Goal: Transaction & Acquisition: Purchase product/service

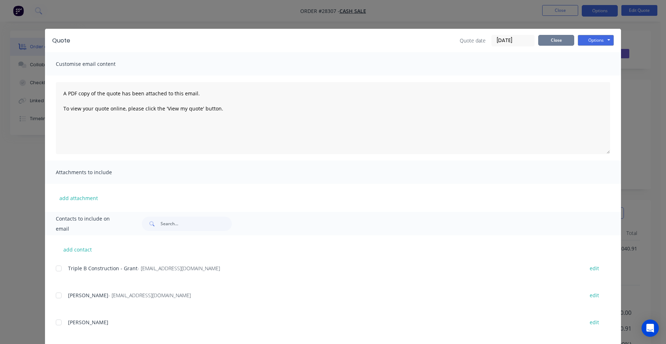
click at [545, 43] on button "Close" at bounding box center [556, 40] width 36 height 11
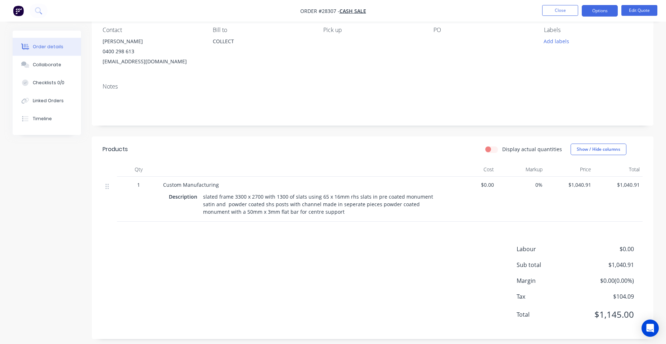
scroll to position [69, 0]
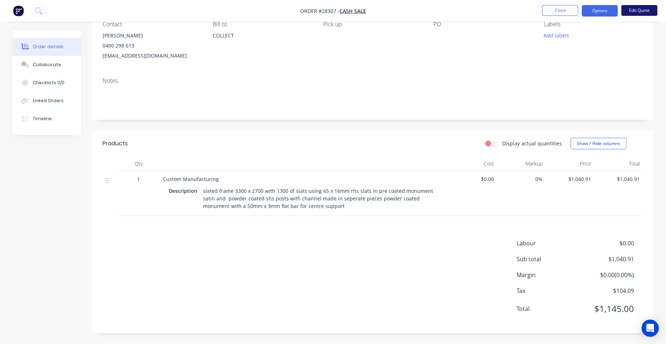
click at [632, 13] on button "Edit Quote" at bounding box center [639, 10] width 36 height 11
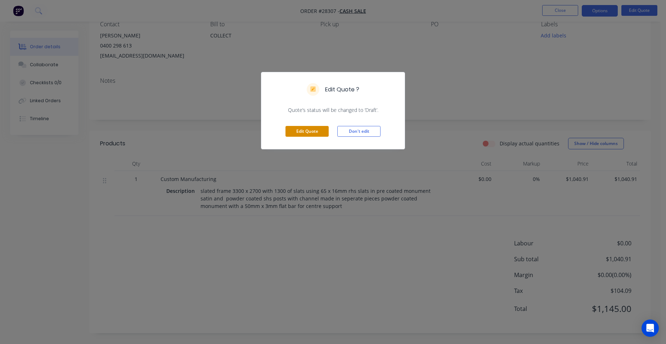
click at [318, 131] on button "Edit Quote" at bounding box center [306, 131] width 43 height 11
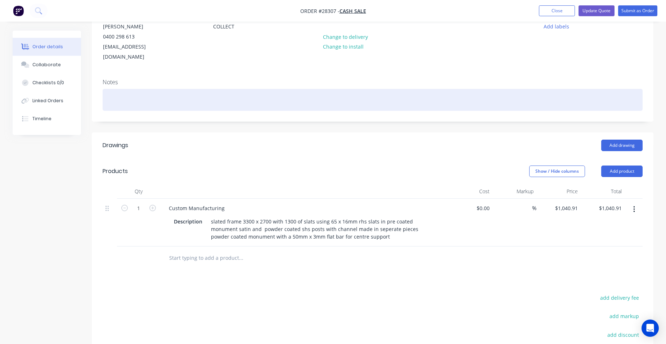
scroll to position [144, 0]
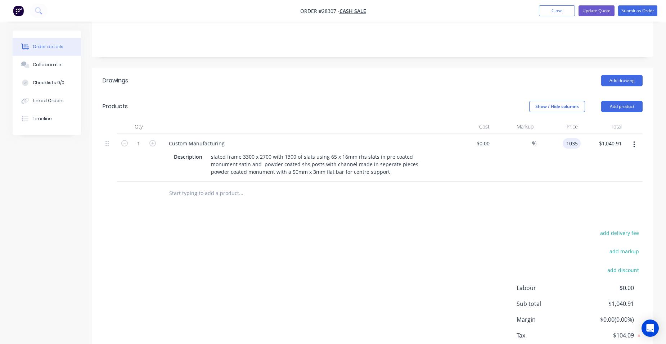
type input "$1,035.00"
click at [545, 135] on div "$1,035.00 1035" at bounding box center [558, 158] width 44 height 48
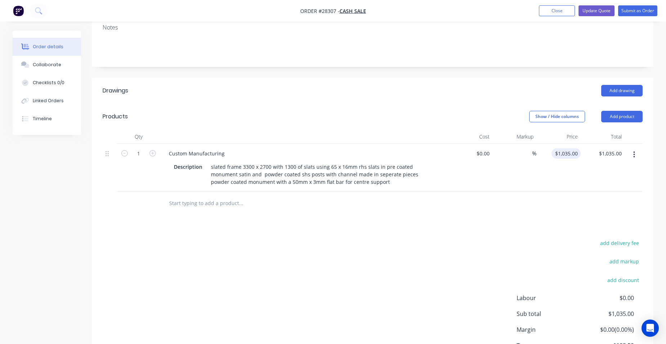
scroll to position [178, 0]
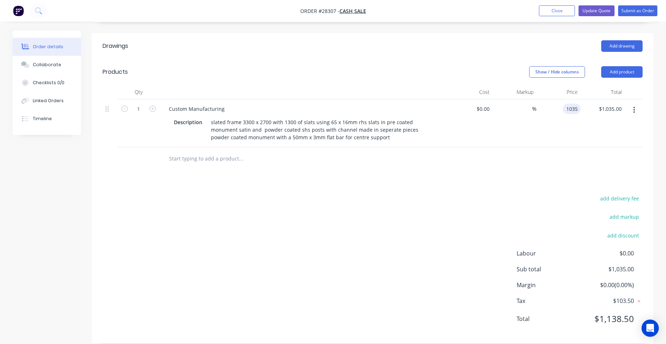
click at [577, 104] on input "1035" at bounding box center [572, 109] width 15 height 10
type input "$1,030.00"
click at [549, 99] on div "$1,030.00 $1,030.00" at bounding box center [558, 123] width 44 height 48
drag, startPoint x: 580, startPoint y: 99, endPoint x: 574, endPoint y: 97, distance: 5.9
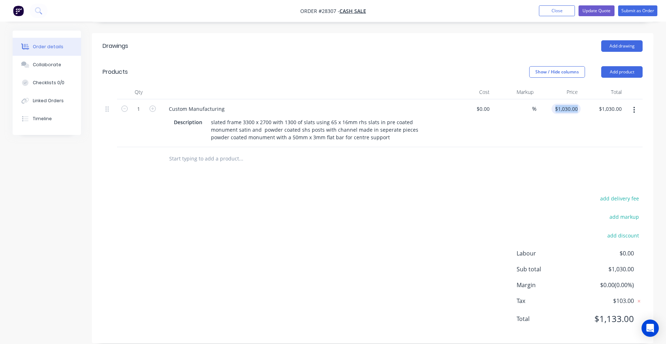
click at [579, 99] on div "1 Custom Manufacturing Description slated frame 3300 x 2700 with 1300 of slats …" at bounding box center [373, 123] width 540 height 48
click at [574, 104] on input "1030" at bounding box center [572, 109] width 15 height 10
type input "$1,028.91"
click at [549, 104] on div "$1,028.91 $1,028.91" at bounding box center [558, 123] width 44 height 48
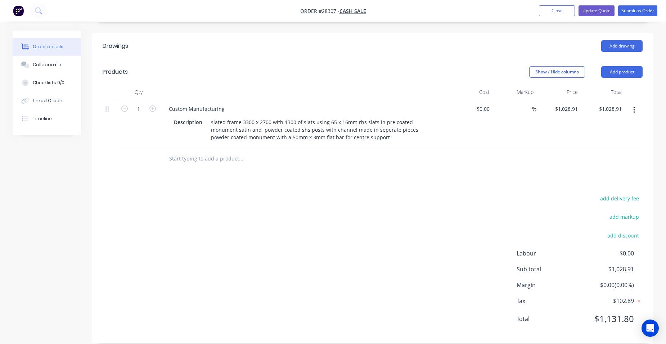
click at [569, 111] on div "$1,028.91 $1,028.91" at bounding box center [558, 123] width 44 height 48
type input "$1,028.00"
click at [546, 99] on div "$1,028.00 1028" at bounding box center [558, 123] width 44 height 48
click at [578, 104] on input "1028" at bounding box center [572, 109] width 15 height 10
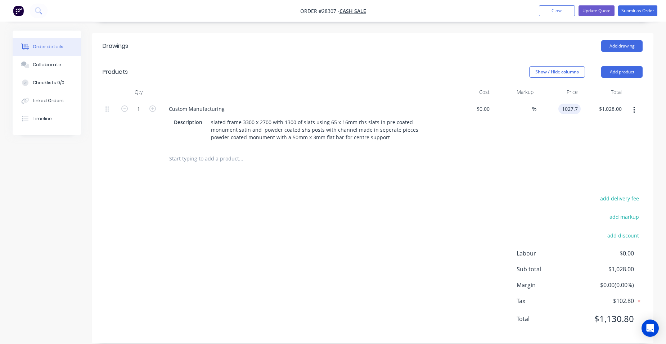
type input "$1,027.70"
click at [506, 106] on div "%" at bounding box center [514, 123] width 44 height 48
click at [578, 104] on input "1027.7" at bounding box center [570, 109] width 19 height 10
type input "$1,027.45"
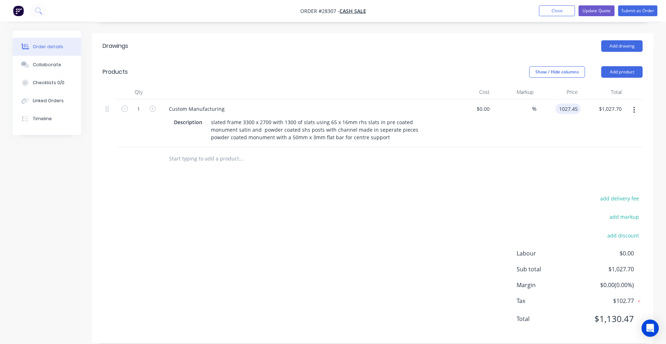
type input "$1,027.45"
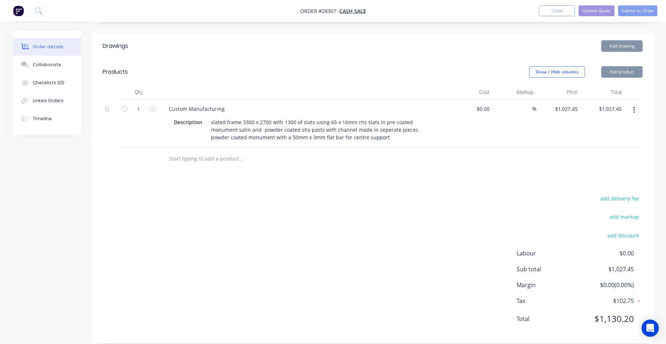
click at [544, 99] on div "$1,027.45 $1,027.45" at bounding box center [558, 123] width 44 height 48
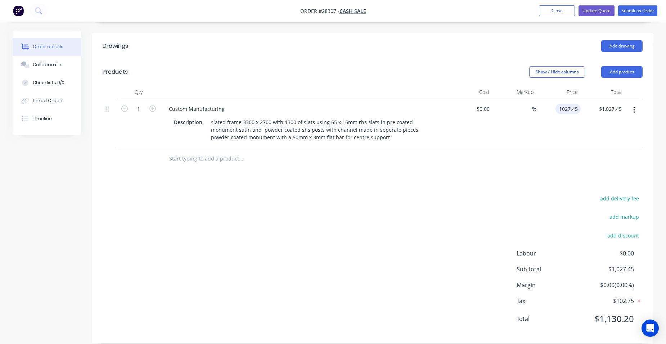
click at [579, 104] on input "1027.45" at bounding box center [569, 109] width 22 height 10
type input "$1,027.41"
click at [548, 100] on div "$1,027.41 1027.41" at bounding box center [558, 123] width 44 height 48
click at [579, 104] on input "1027.41" at bounding box center [569, 109] width 22 height 10
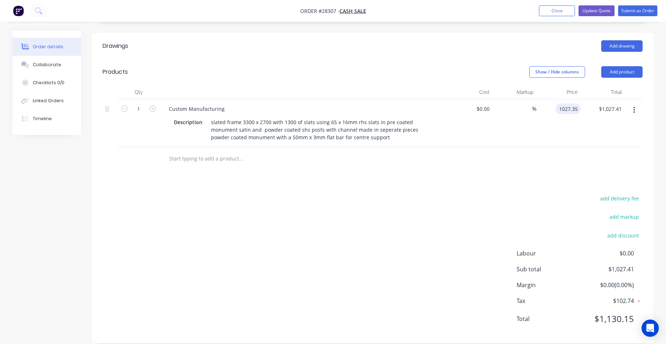
type input "$1,027.35"
click at [539, 102] on div "$1,027.35 1027.35" at bounding box center [558, 123] width 44 height 48
click at [578, 104] on input "1027.35" at bounding box center [567, 109] width 26 height 10
type input "$1,027.31"
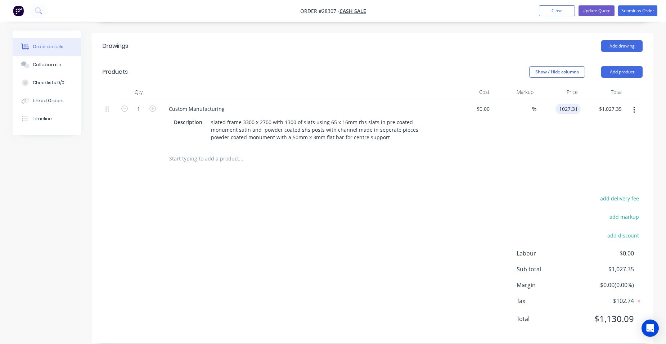
type input "$1,027.31"
click at [554, 99] on div "$1,027.31 $1,027.31" at bounding box center [558, 123] width 44 height 48
click at [575, 104] on input "1027.31" at bounding box center [569, 109] width 22 height 10
click at [565, 104] on input "127.29" at bounding box center [570, 109] width 19 height 10
type input "0"
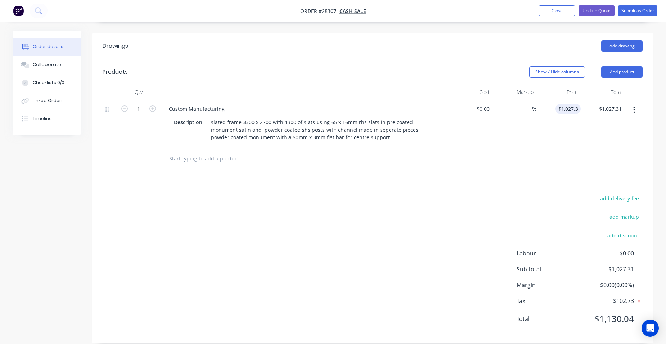
click at [543, 99] on div "$1,027.31 1027.31" at bounding box center [558, 123] width 44 height 48
click at [579, 104] on input "1027.31" at bounding box center [569, 109] width 22 height 10
type input "$1,027.29"
click at [553, 102] on div "$1,027.29 1027.29" at bounding box center [558, 123] width 44 height 48
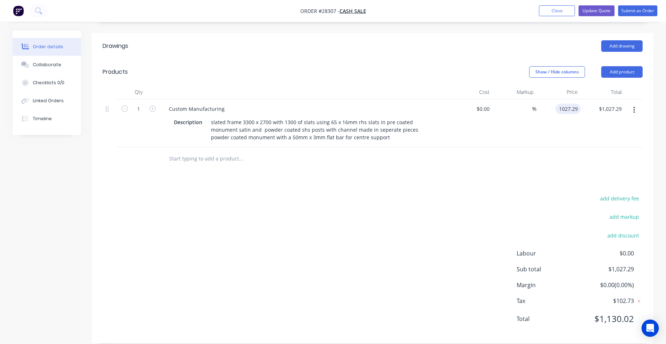
click at [578, 104] on input "1027.29" at bounding box center [569, 109] width 22 height 10
type input "$1,027.28"
click at [546, 99] on div "$1,027.28 $1,027.28" at bounding box center [558, 123] width 44 height 48
click at [578, 104] on input "1027.28" at bounding box center [569, 109] width 22 height 10
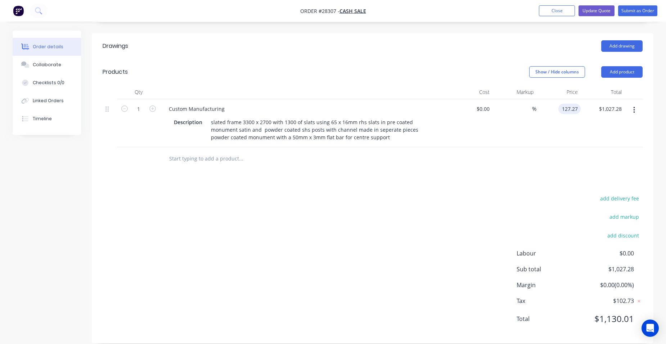
drag, startPoint x: 564, startPoint y: 97, endPoint x: 530, endPoint y: 144, distance: 57.1
click at [564, 104] on input "127.27" at bounding box center [570, 109] width 19 height 10
type input "$1,027.26"
click at [549, 99] on div "$1,027.26 1027.26" at bounding box center [558, 123] width 44 height 48
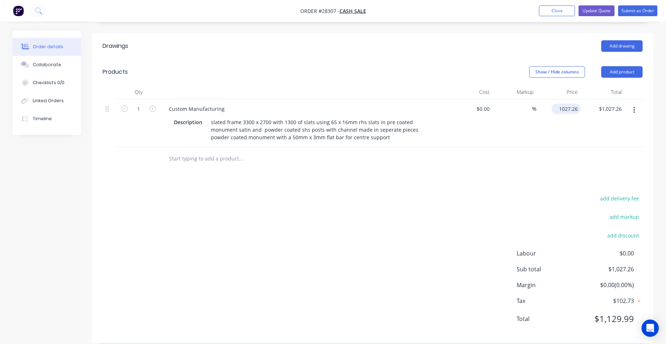
click at [578, 104] on input "1027.26" at bounding box center [567, 109] width 26 height 10
type input "$1,027.27"
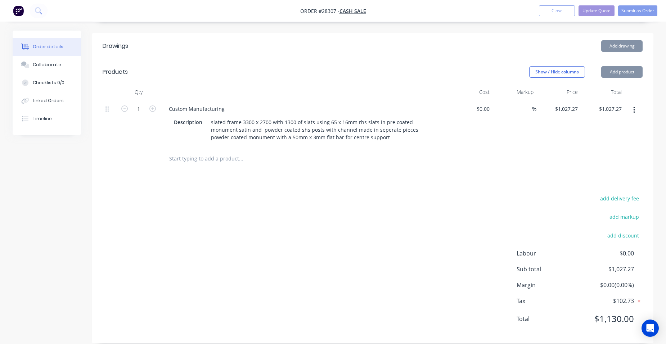
click at [554, 99] on div "$1,027.27 $1,027.27" at bounding box center [558, 123] width 44 height 48
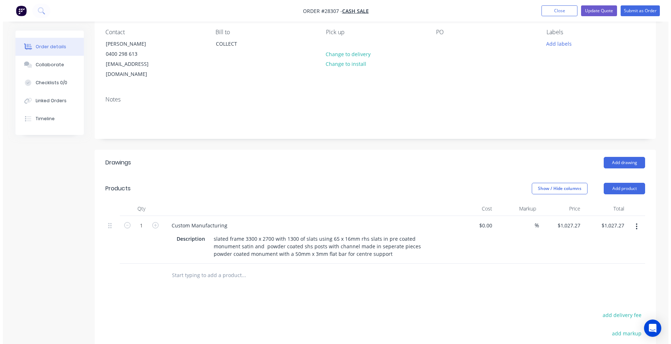
scroll to position [0, 0]
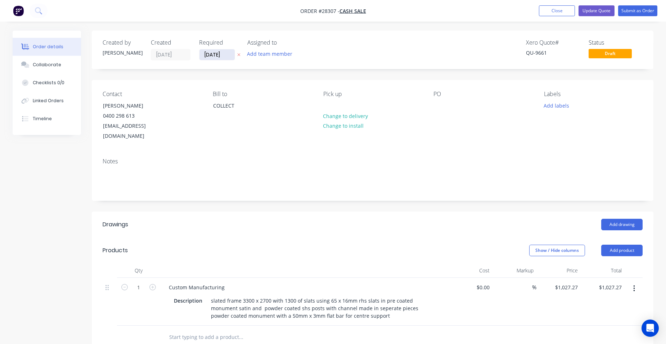
click at [225, 55] on input "02/09/25" at bounding box center [216, 54] width 35 height 11
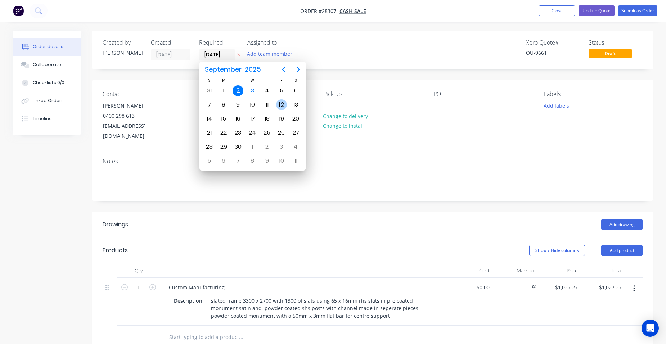
click at [279, 101] on div "12" at bounding box center [281, 104] width 11 height 11
type input "12/09/25"
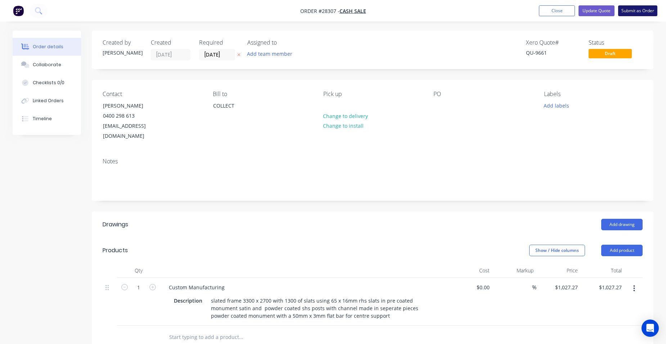
click at [621, 10] on button "Submit as Order" at bounding box center [637, 10] width 39 height 11
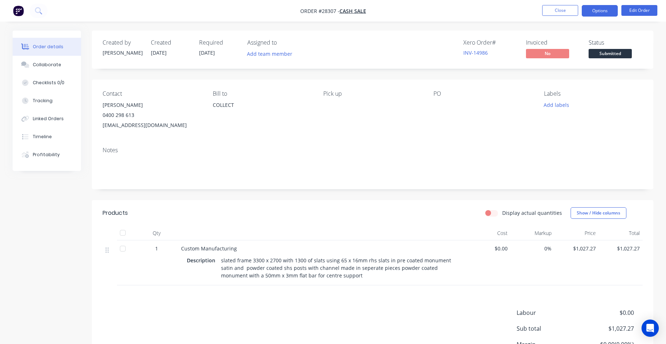
click at [608, 13] on button "Options" at bounding box center [599, 11] width 36 height 12
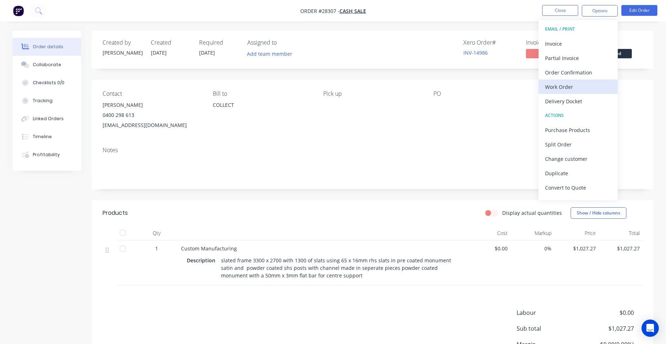
click at [574, 83] on div "Work Order" at bounding box center [578, 87] width 66 height 10
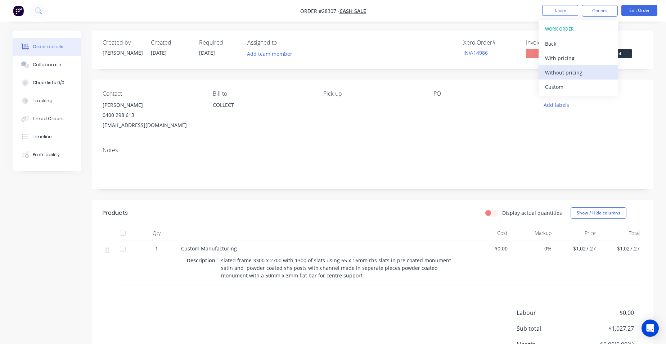
click at [579, 73] on div "Without pricing" at bounding box center [578, 72] width 66 height 10
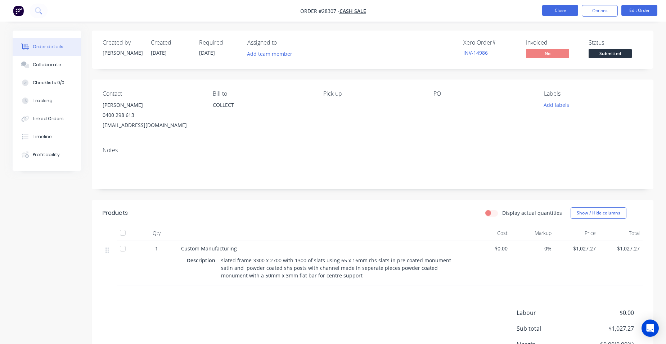
click at [573, 8] on button "Close" at bounding box center [560, 10] width 36 height 11
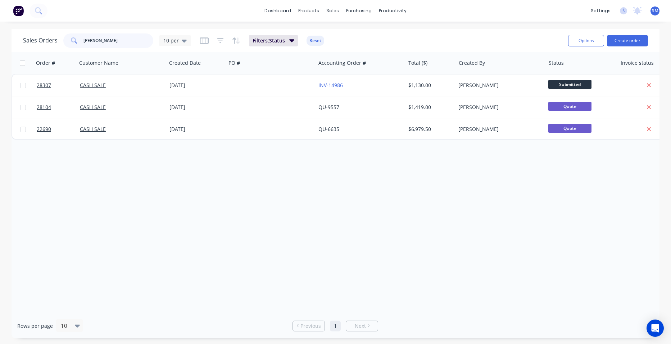
drag, startPoint x: 96, startPoint y: 42, endPoint x: 72, endPoint y: 40, distance: 24.2
click at [75, 39] on div "craig grah" at bounding box center [108, 40] width 90 height 14
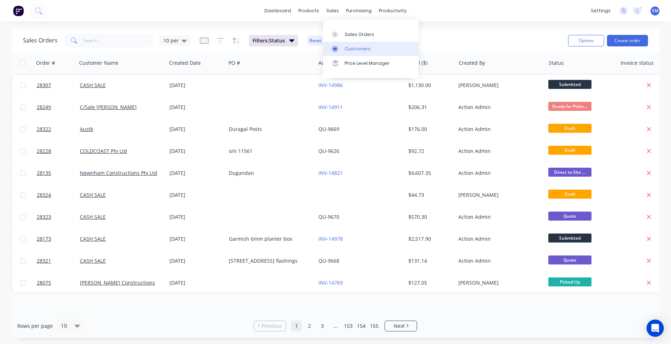
click at [360, 52] on link "Customers" at bounding box center [370, 49] width 95 height 14
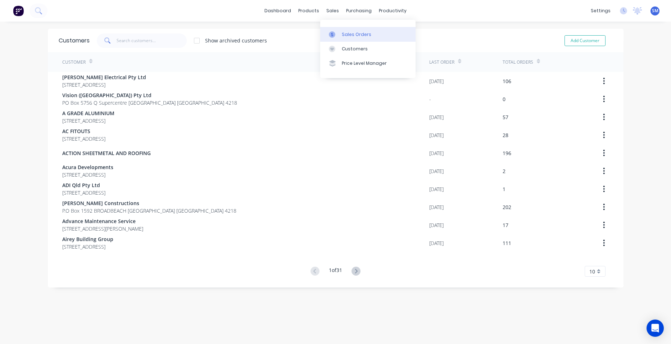
click at [345, 32] on div "Sales Orders" at bounding box center [356, 34] width 29 height 6
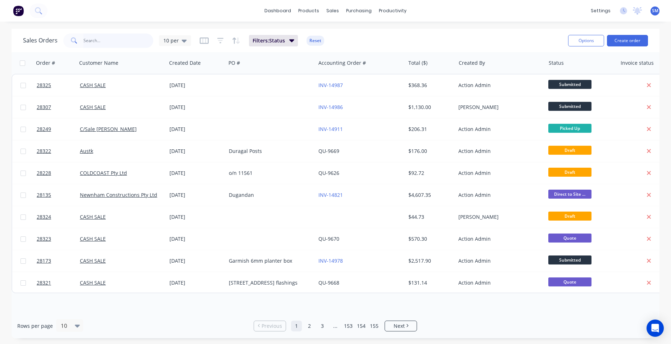
click at [118, 45] on input "text" at bounding box center [118, 40] width 70 height 14
type input "judge"
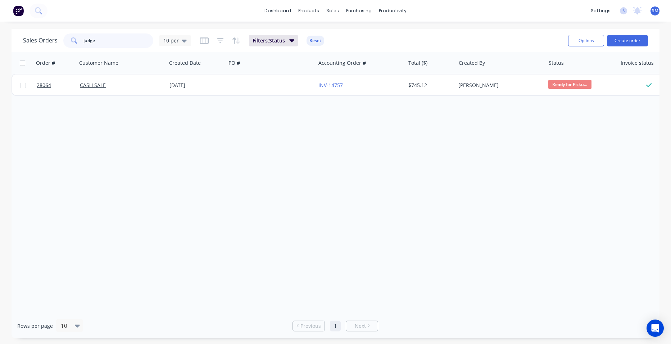
drag, startPoint x: 103, startPoint y: 43, endPoint x: 80, endPoint y: 39, distance: 23.7
click at [80, 40] on div "judge" at bounding box center [108, 40] width 90 height 14
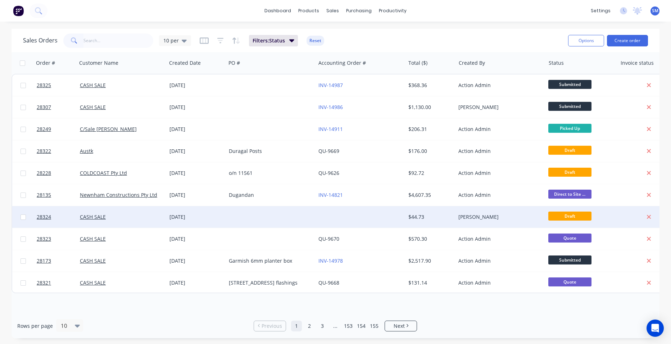
click at [384, 211] on div at bounding box center [360, 217] width 90 height 22
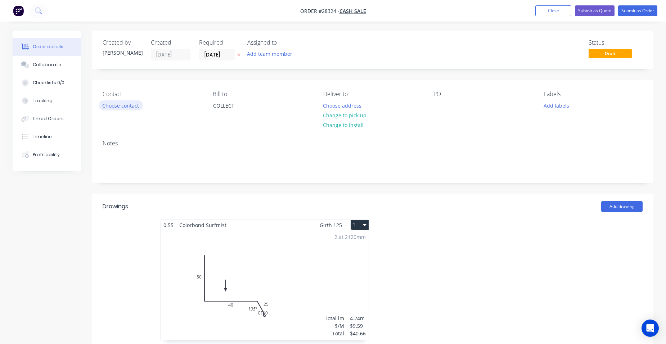
click at [124, 103] on button "Choose contact" at bounding box center [121, 105] width 44 height 10
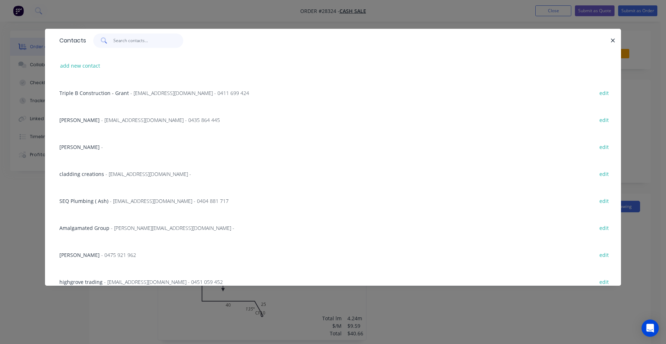
click at [136, 43] on input "text" at bounding box center [148, 40] width 70 height 14
click at [77, 66] on button "add new contact" at bounding box center [79, 66] width 47 height 10
select select "AU"
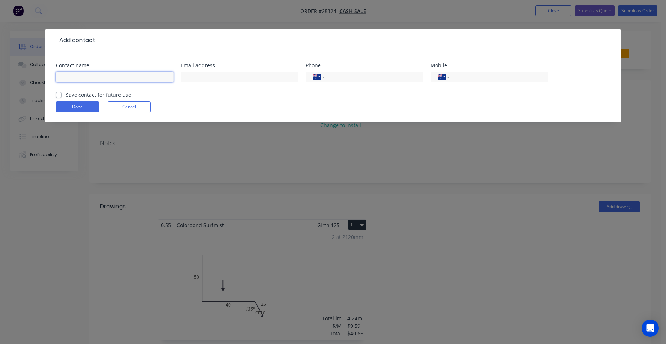
click at [77, 79] on input "text" at bounding box center [115, 77] width 118 height 11
type input "Trodan Built"
type input "trodanbuilt@gmail.com"
type input "0422 225 758"
click at [66, 95] on label "Save contact for future use" at bounding box center [98, 95] width 65 height 8
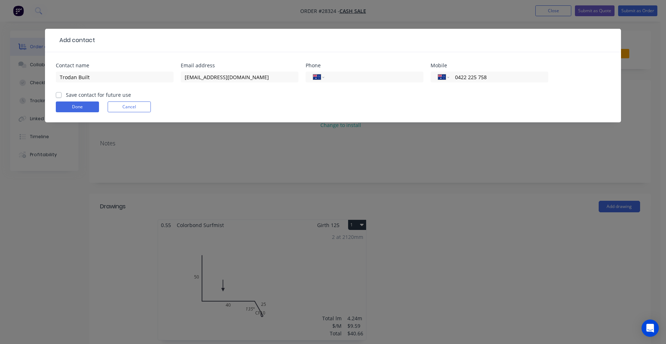
click at [58, 95] on input "Save contact for future use" at bounding box center [59, 94] width 6 height 7
checkbox input "true"
click at [66, 106] on button "Done" at bounding box center [77, 106] width 43 height 11
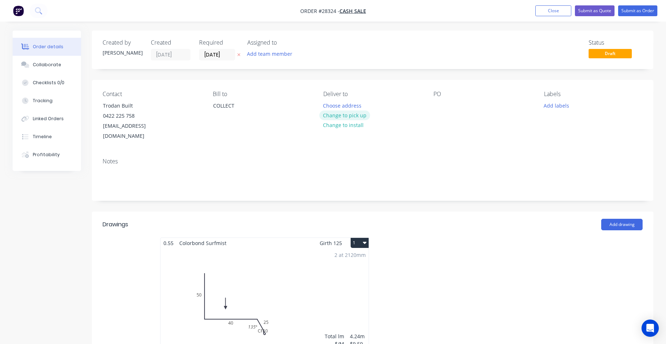
click at [351, 116] on button "Change to pick up" at bounding box center [344, 115] width 51 height 10
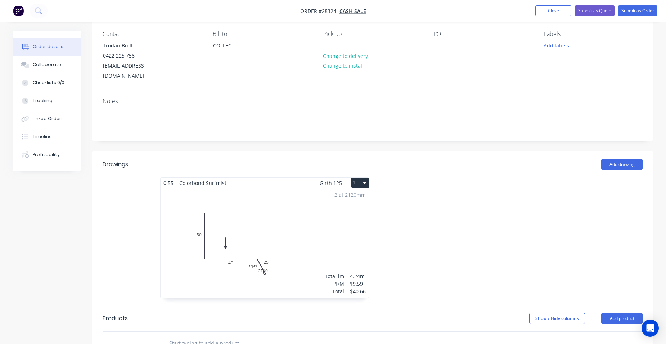
scroll to position [108, 0]
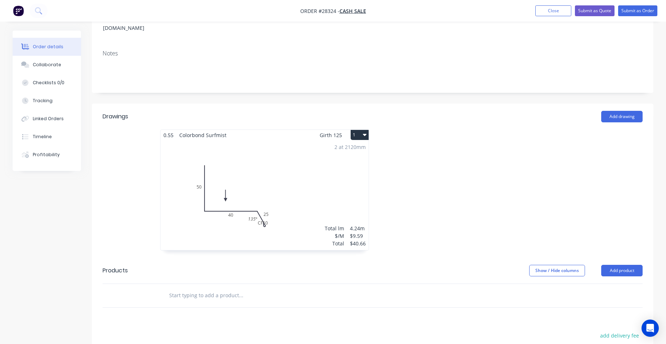
click at [329, 185] on div "2 at 2120mm Total lm $/M Total 4.24m $9.59 $40.66" at bounding box center [264, 195] width 208 height 110
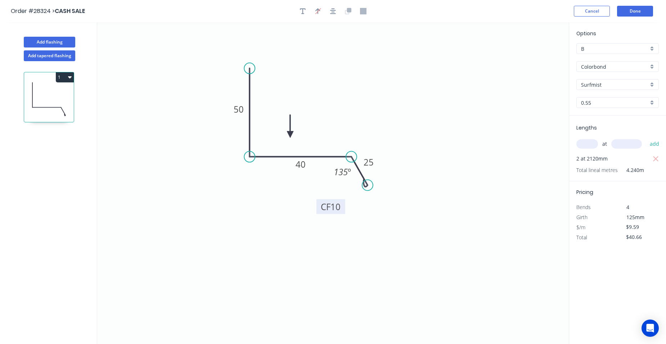
drag, startPoint x: 357, startPoint y: 196, endPoint x: 339, endPoint y: 206, distance: 20.8
click at [339, 211] on rect at bounding box center [330, 206] width 29 height 15
click at [403, 176] on icon "0 50 40 CF 10 25 135 º" at bounding box center [332, 183] width 471 height 322
click at [641, 9] on button "Done" at bounding box center [635, 11] width 36 height 11
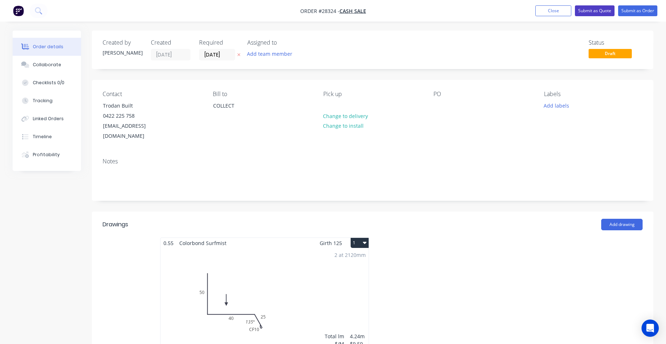
click at [598, 9] on button "Submit as Quote" at bounding box center [594, 10] width 40 height 11
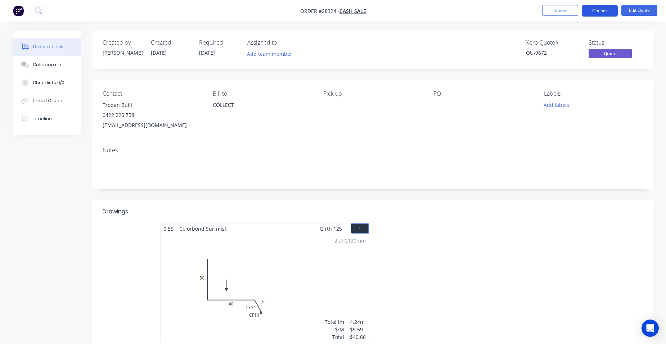
click at [600, 9] on button "Options" at bounding box center [599, 11] width 36 height 12
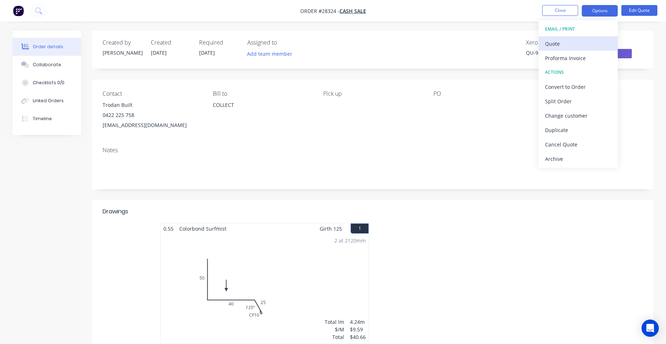
click at [572, 43] on div "Quote" at bounding box center [578, 43] width 66 height 10
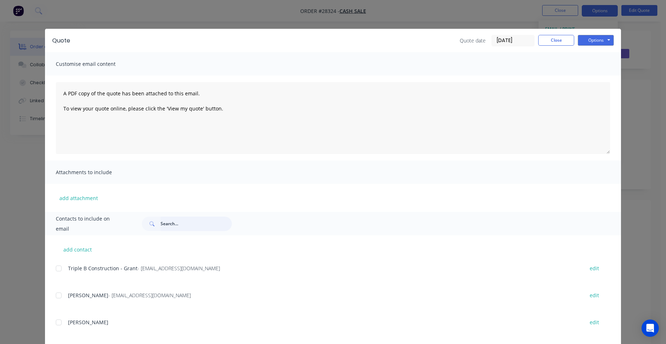
click at [186, 223] on input "text" at bounding box center [195, 224] width 71 height 14
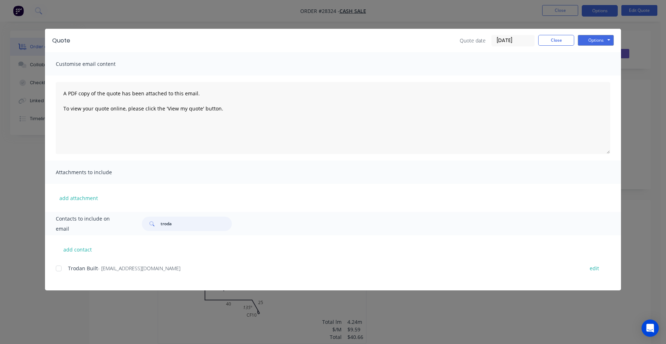
type input "troda"
click at [55, 268] on div "add contact Trodan Built - trodanbuilt@gmail.com edit" at bounding box center [333, 262] width 576 height 55
drag, startPoint x: 60, startPoint y: 270, endPoint x: 68, endPoint y: 261, distance: 12.2
click at [60, 269] on div at bounding box center [58, 268] width 14 height 14
click at [599, 38] on button "Options" at bounding box center [595, 40] width 36 height 11
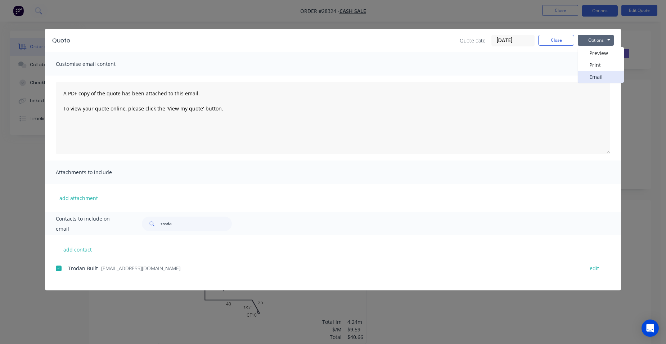
click at [600, 73] on button "Email" at bounding box center [600, 77] width 46 height 12
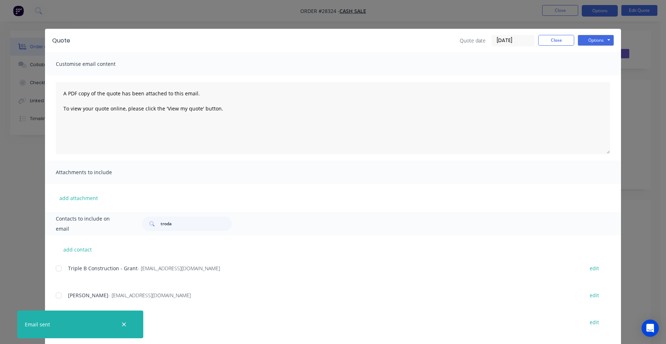
click at [126, 324] on icon "button" at bounding box center [124, 324] width 5 height 6
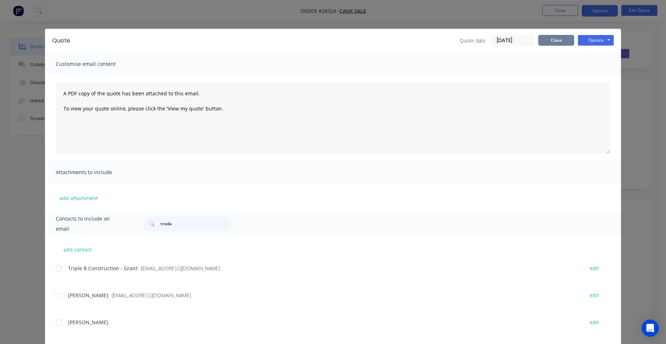
click at [562, 42] on button "Close" at bounding box center [556, 40] width 36 height 11
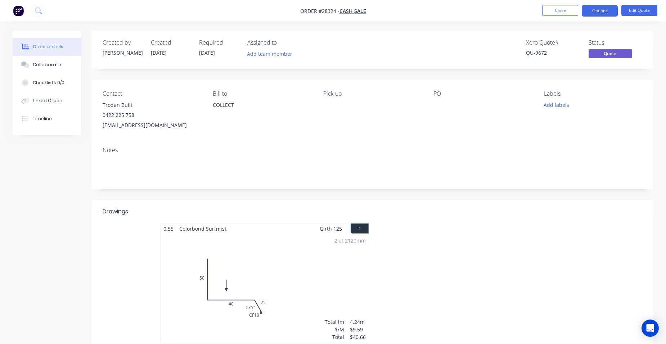
click at [640, 4] on nav "Order #28324 - CASH SALE Close Options Edit Quote" at bounding box center [333, 11] width 666 height 22
click at [637, 6] on button "Edit Quote" at bounding box center [639, 10] width 36 height 11
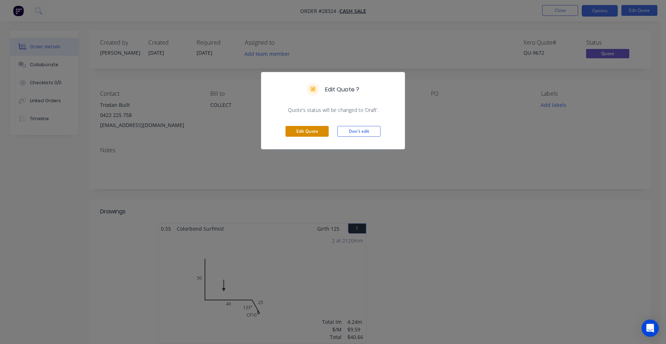
click at [314, 132] on button "Edit Quote" at bounding box center [306, 131] width 43 height 11
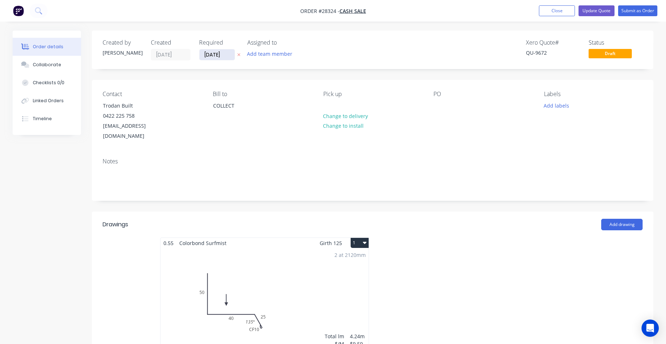
click at [224, 57] on input "[DATE]" at bounding box center [216, 54] width 35 height 11
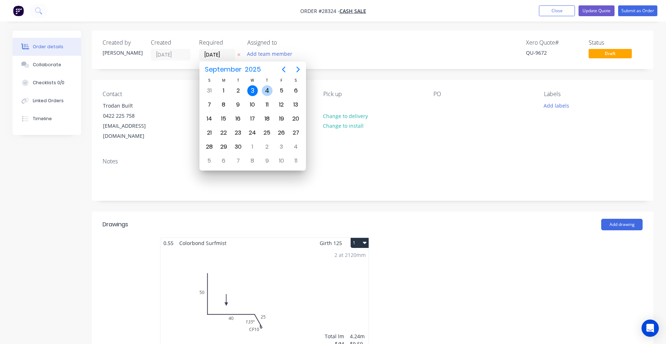
click at [266, 90] on div "4" at bounding box center [267, 90] width 11 height 11
type input "04/09/25"
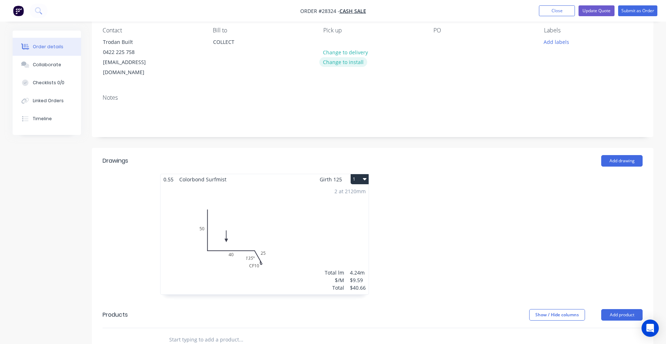
scroll to position [108, 0]
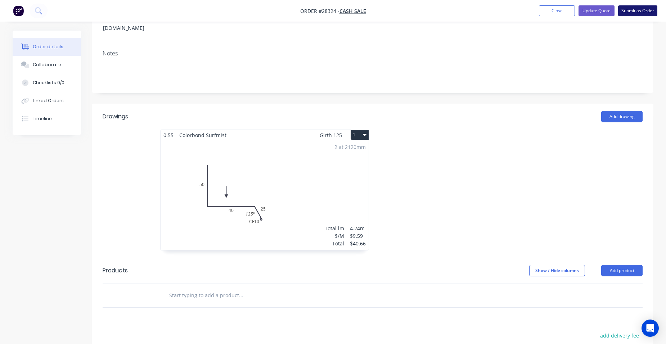
click at [627, 12] on button "Submit as Order" at bounding box center [637, 10] width 39 height 11
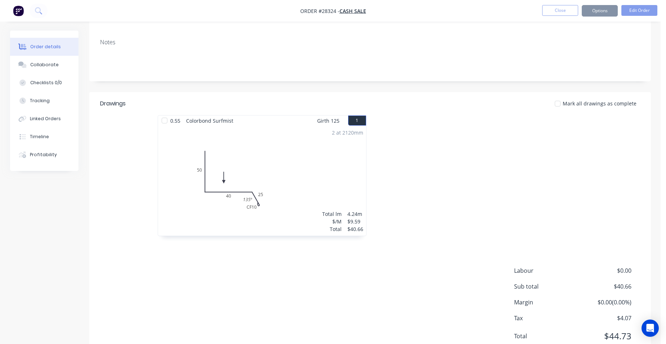
scroll to position [0, 0]
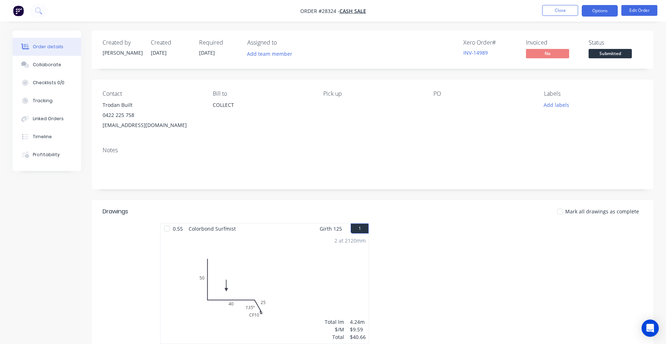
click at [601, 8] on button "Options" at bounding box center [599, 11] width 36 height 12
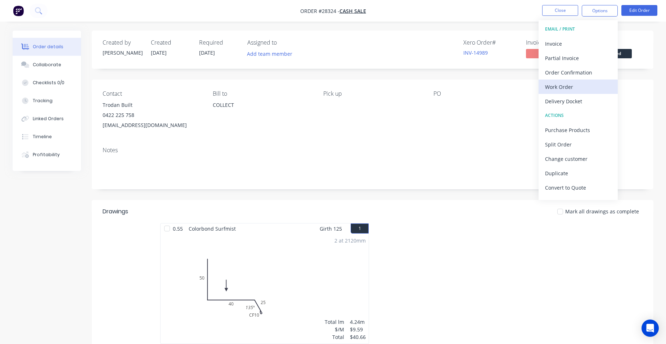
click at [574, 82] on div "Work Order" at bounding box center [578, 87] width 66 height 10
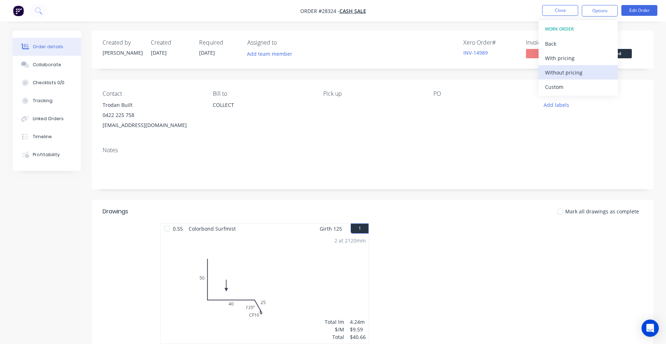
click at [574, 77] on div "Without pricing" at bounding box center [578, 72] width 66 height 10
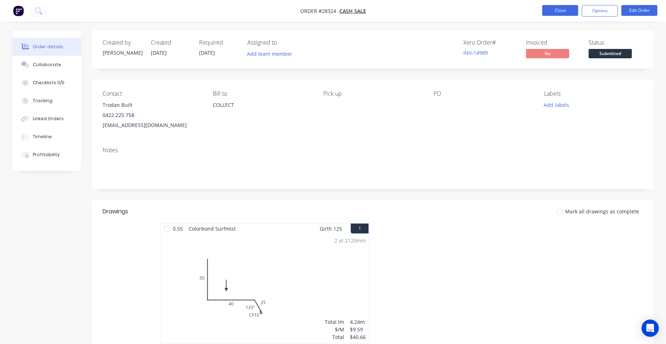
click at [552, 7] on button "Close" at bounding box center [560, 10] width 36 height 11
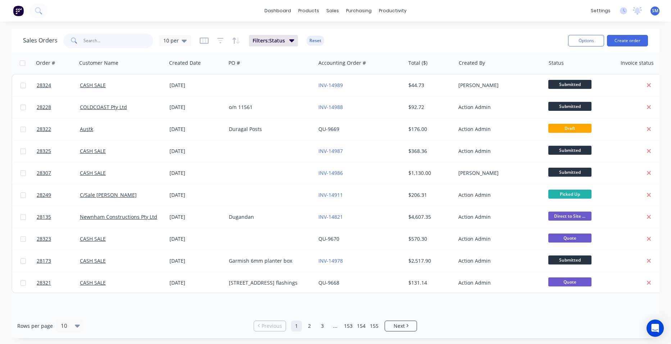
click at [116, 42] on input "text" at bounding box center [118, 40] width 70 height 14
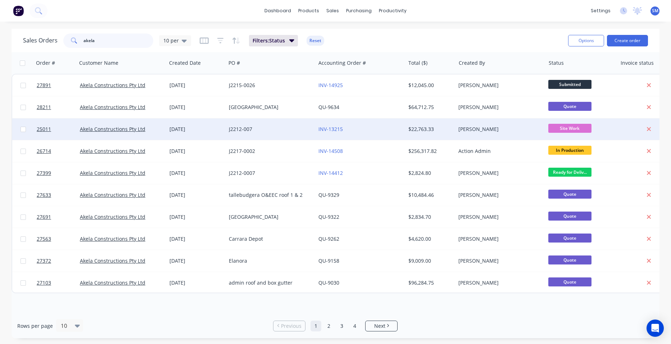
type input "akela"
click at [376, 125] on div "INV-13215" at bounding box center [360, 129] width 90 height 22
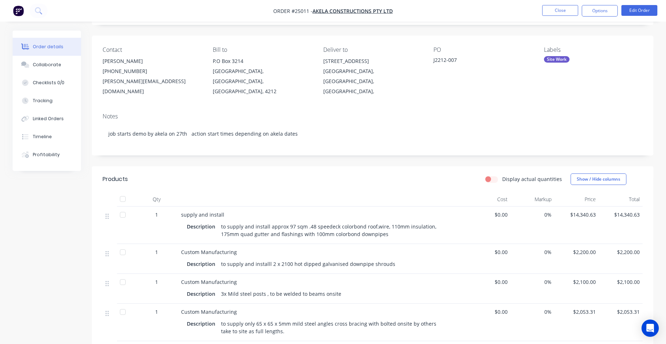
scroll to position [108, 0]
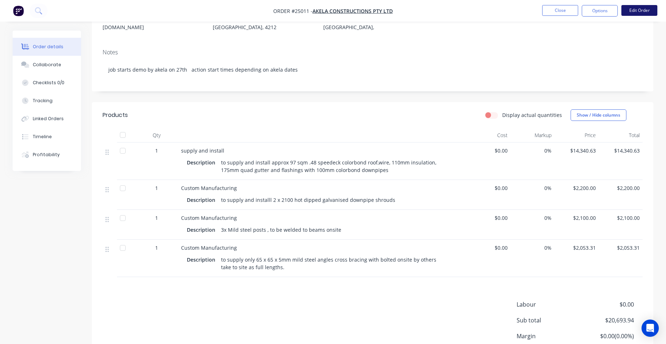
click at [639, 8] on button "Edit Order" at bounding box center [639, 10] width 36 height 11
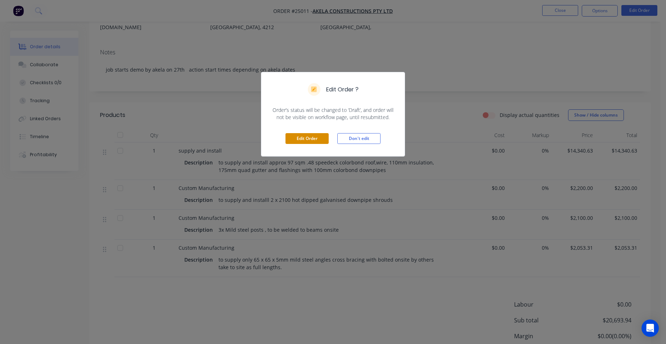
click at [293, 137] on button "Edit Order" at bounding box center [306, 138] width 43 height 11
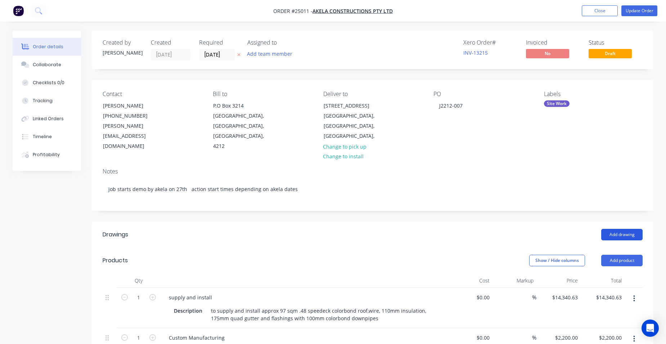
click at [607, 229] on button "Add drawing" at bounding box center [621, 235] width 41 height 12
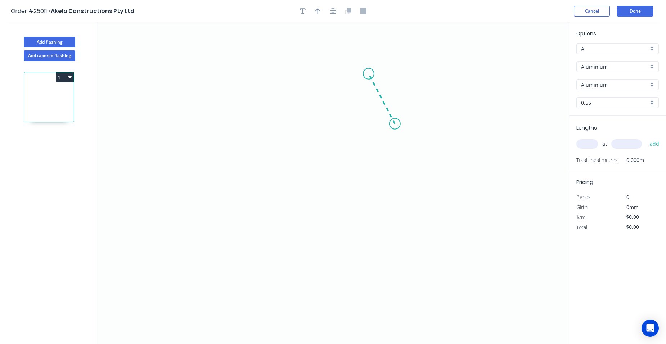
drag, startPoint x: 395, startPoint y: 124, endPoint x: 368, endPoint y: 74, distance: 56.5
click at [368, 74] on icon "0" at bounding box center [332, 183] width 471 height 322
click at [208, 76] on icon "0 ?" at bounding box center [332, 183] width 471 height 322
click at [207, 133] on icon "0 ? ? ? º" at bounding box center [332, 183] width 471 height 322
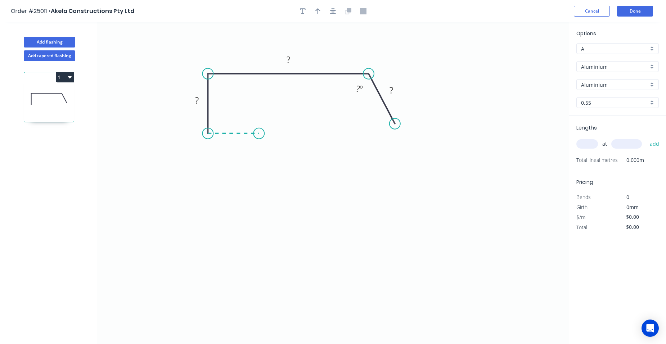
click at [259, 136] on icon "0 ? ? ? ? º" at bounding box center [332, 183] width 471 height 322
click at [258, 270] on icon "0 ? ? ? ? ? º" at bounding box center [332, 183] width 471 height 322
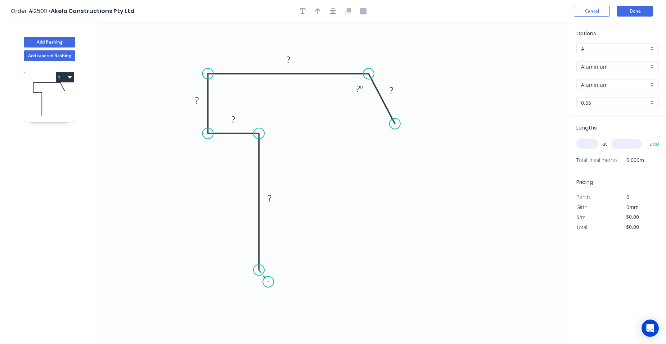
click at [268, 282] on icon "0 ? ? ? ? ? ? º" at bounding box center [332, 183] width 471 height 322
click at [268, 282] on circle at bounding box center [268, 281] width 11 height 11
click at [392, 92] on tspan "?" at bounding box center [391, 90] width 4 height 12
click at [289, 59] on tspan "?" at bounding box center [288, 60] width 4 height 12
click at [199, 99] on tspan "?" at bounding box center [197, 100] width 4 height 12
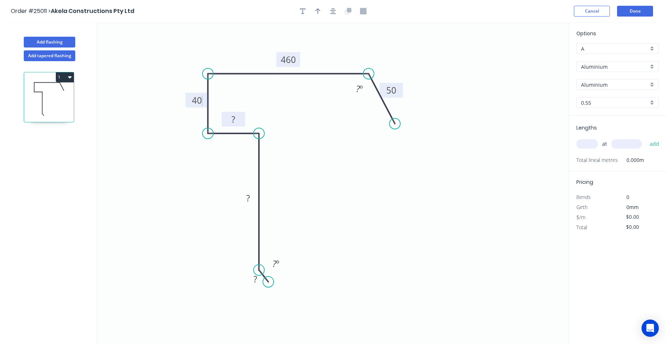
click at [235, 120] on tspan "?" at bounding box center [233, 119] width 4 height 12
click at [250, 201] on rect at bounding box center [248, 199] width 14 height 10
click at [274, 261] on tspan "?" at bounding box center [274, 264] width 4 height 12
click at [362, 87] on tspan "º" at bounding box center [360, 89] width 3 height 12
click at [322, 12] on button "button" at bounding box center [317, 11] width 11 height 11
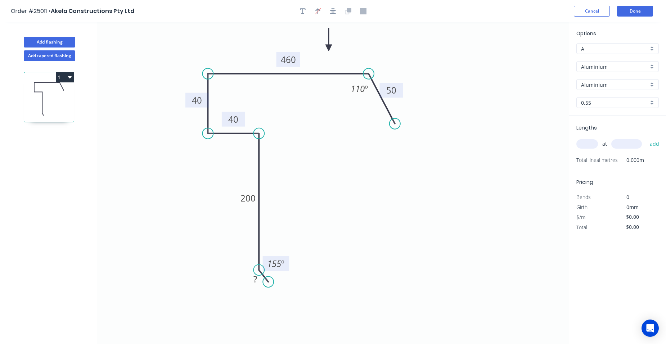
drag, startPoint x: 531, startPoint y: 56, endPoint x: 328, endPoint y: 48, distance: 202.7
click at [328, 48] on icon at bounding box center [328, 39] width 6 height 23
click at [252, 201] on tspan "200" at bounding box center [247, 198] width 15 height 12
click at [257, 277] on rect at bounding box center [255, 279] width 14 height 10
click at [312, 196] on icon "0 10 190 40 40 460 50 110 º 155 º" at bounding box center [332, 183] width 471 height 322
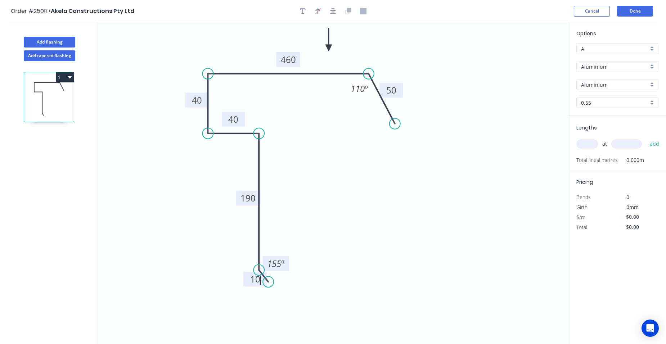
type input "$1.00"
click at [637, 13] on button "Done" at bounding box center [635, 11] width 36 height 11
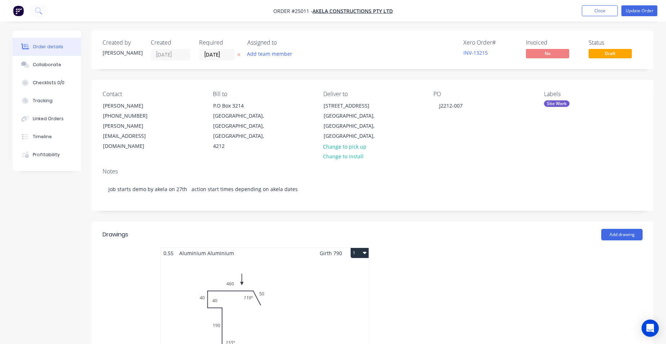
scroll to position [5, 0]
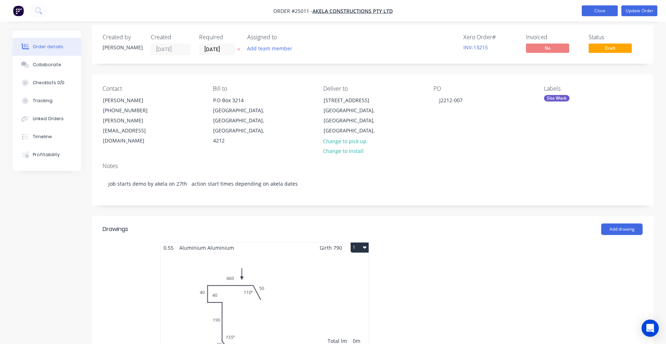
click at [604, 8] on button "Close" at bounding box center [599, 10] width 36 height 11
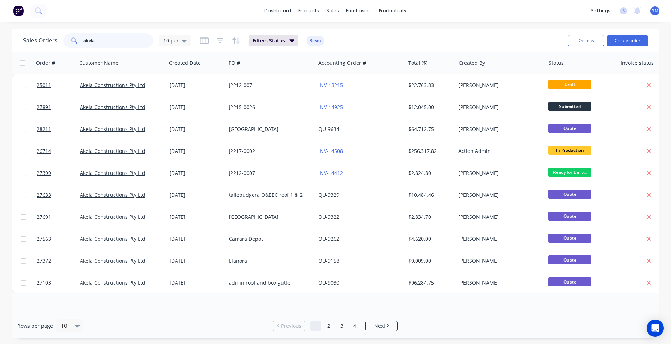
drag, startPoint x: 101, startPoint y: 38, endPoint x: 95, endPoint y: 27, distance: 12.7
click at [78, 42] on div "akela" at bounding box center [108, 40] width 90 height 14
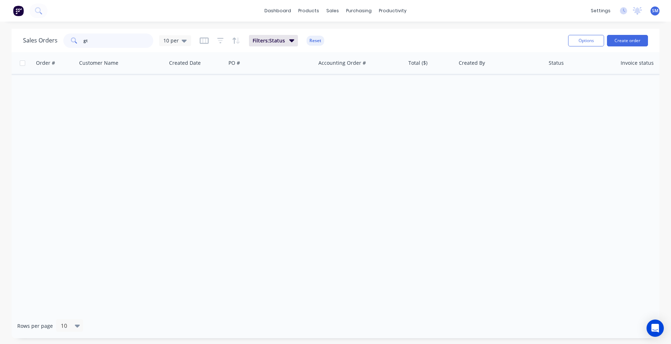
type input "g"
type input "d"
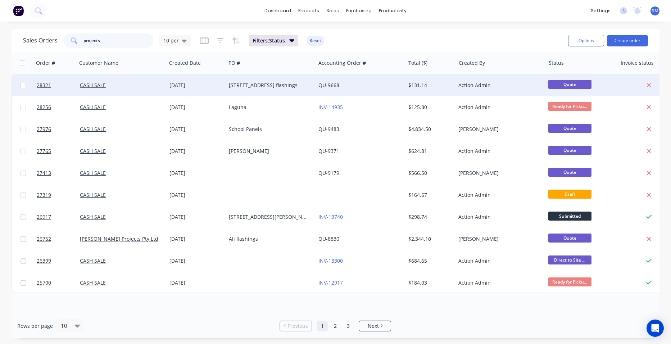
type input "projects"
click at [363, 83] on div "QU-9668" at bounding box center [358, 85] width 80 height 7
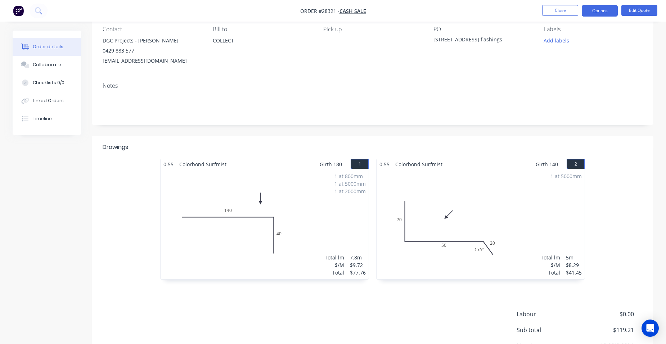
scroll to position [135, 0]
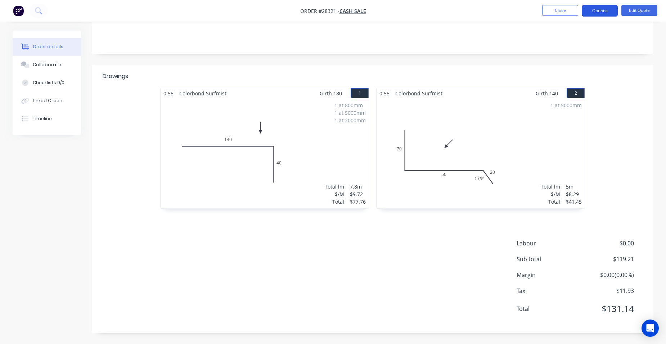
click at [603, 9] on button "Options" at bounding box center [599, 11] width 36 height 12
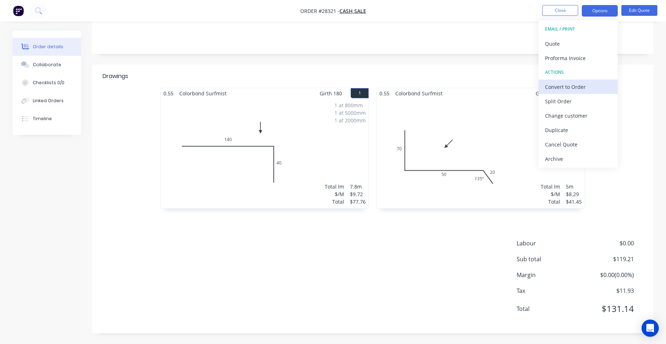
click at [586, 85] on div "Convert to Order" at bounding box center [578, 87] width 66 height 10
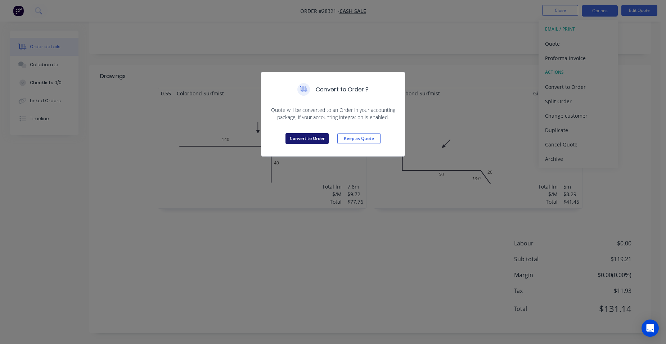
click at [301, 137] on button "Convert to Order" at bounding box center [306, 138] width 43 height 11
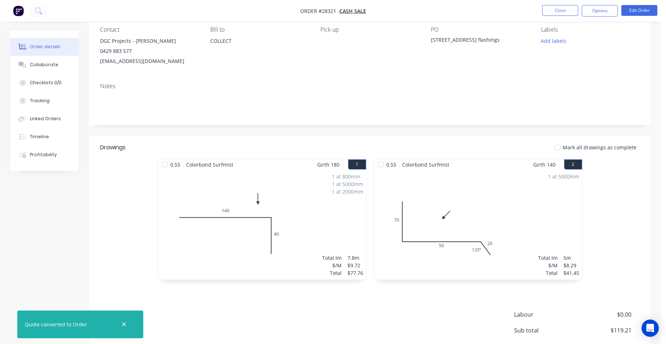
scroll to position [63, 0]
click at [608, 12] on button "Options" at bounding box center [599, 11] width 36 height 12
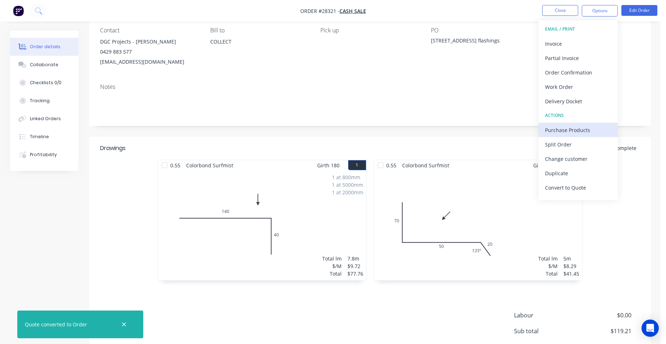
click at [600, 128] on div "Purchase Products" at bounding box center [578, 130] width 66 height 10
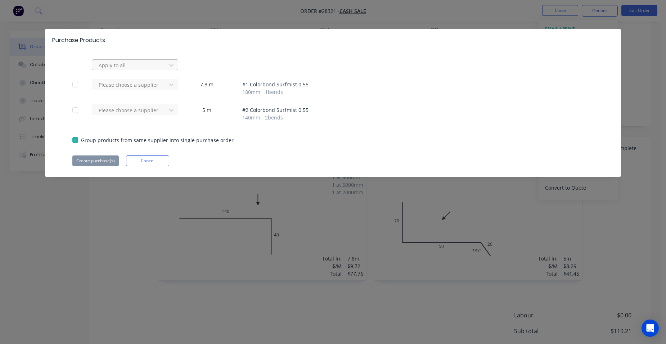
click at [133, 64] on div at bounding box center [130, 65] width 65 height 9
type input "apex"
click at [116, 80] on div "Apex Building Products Pty Ltd" at bounding box center [135, 80] width 86 height 13
click at [109, 158] on button "Create purchase(s)" at bounding box center [95, 160] width 46 height 11
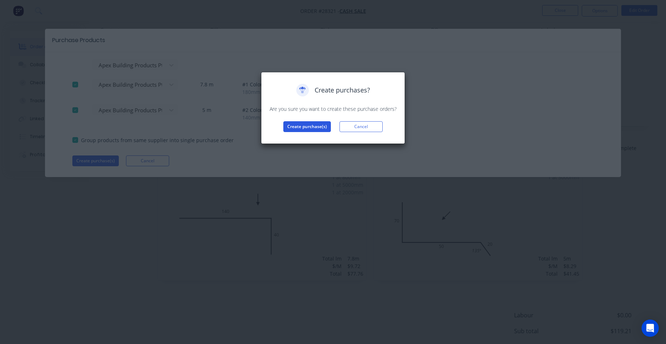
click at [296, 124] on button "Create purchase(s)" at bounding box center [306, 126] width 47 height 11
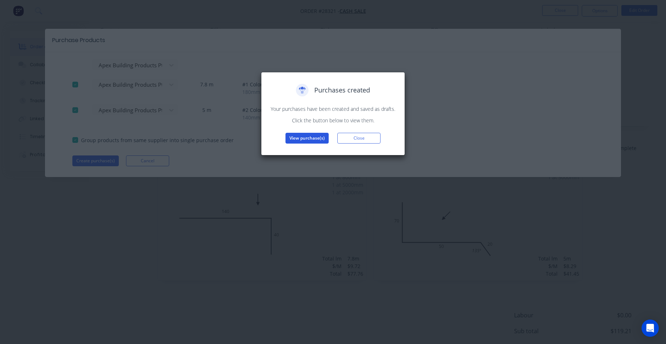
click at [303, 137] on button "View purchase(s)" at bounding box center [306, 138] width 43 height 11
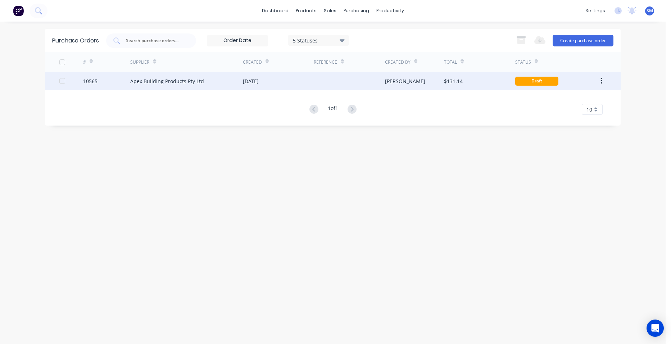
click at [338, 82] on div at bounding box center [349, 81] width 71 height 18
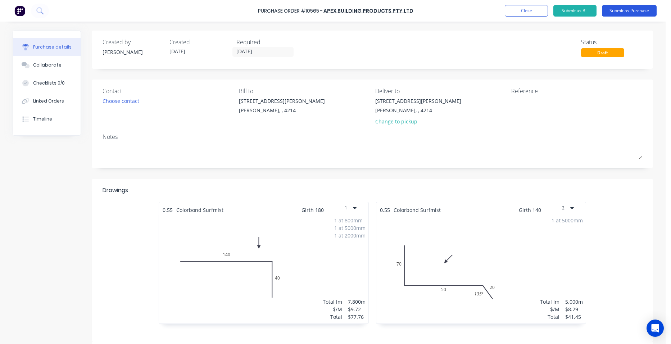
click at [633, 11] on button "Submit as Purchase" at bounding box center [629, 11] width 55 height 12
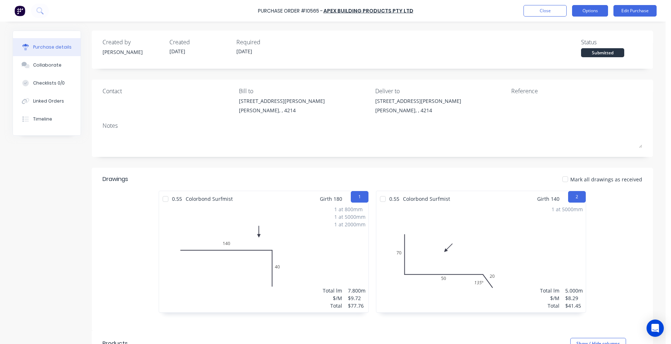
click at [593, 13] on button "Options" at bounding box center [590, 11] width 36 height 12
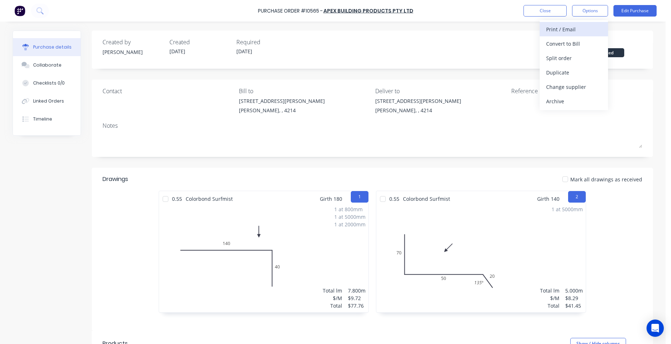
click at [584, 24] on button "Print / Email" at bounding box center [574, 29] width 68 height 14
click at [583, 56] on div "Without pricing" at bounding box center [573, 58] width 55 height 10
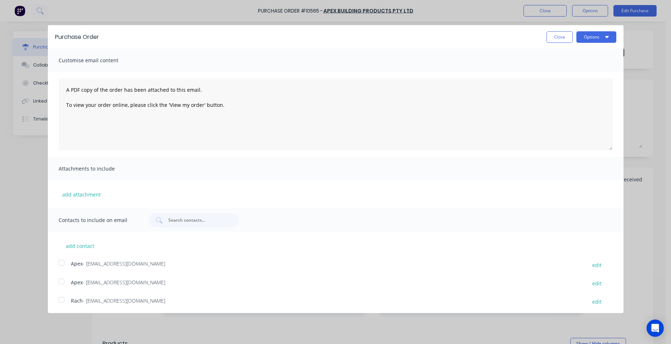
click at [62, 264] on div at bounding box center [61, 262] width 14 height 14
click at [587, 36] on button "Options" at bounding box center [596, 37] width 40 height 12
click at [578, 65] on div "Email" at bounding box center [581, 69] width 55 height 10
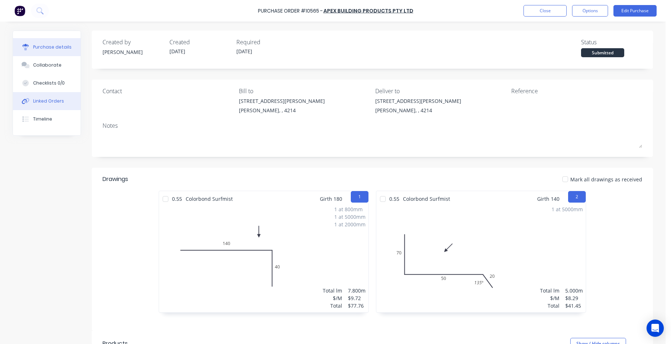
click at [51, 96] on button "Linked Orders" at bounding box center [47, 101] width 68 height 18
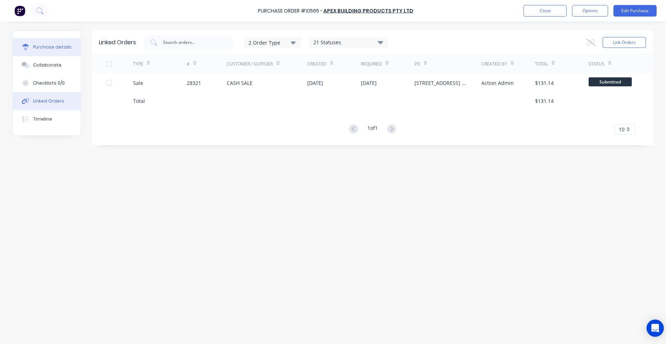
click at [54, 49] on div "Purchase details" at bounding box center [52, 47] width 38 height 6
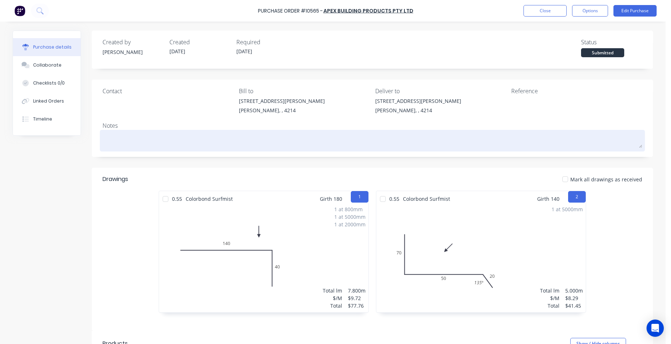
click at [108, 143] on textarea at bounding box center [373, 140] width 540 height 16
type textarea "x"
type textarea "2"
type textarea "x"
type textarea "28"
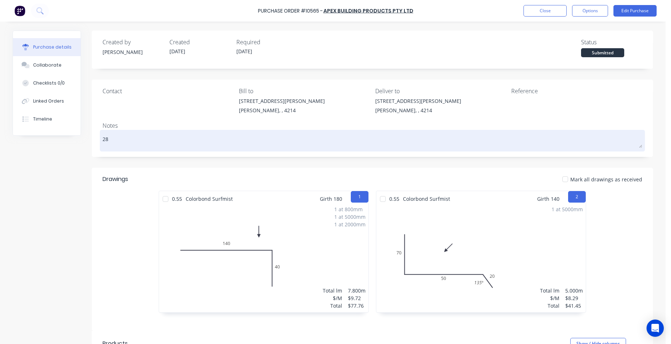
type textarea "x"
type textarea "283"
type textarea "x"
type textarea "2832"
type textarea "x"
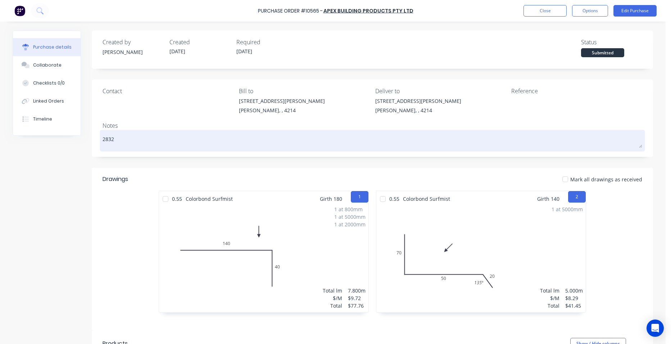
type textarea "28321"
type textarea "x"
type textarea "28321"
type textarea "x"
type textarea "28321 ap"
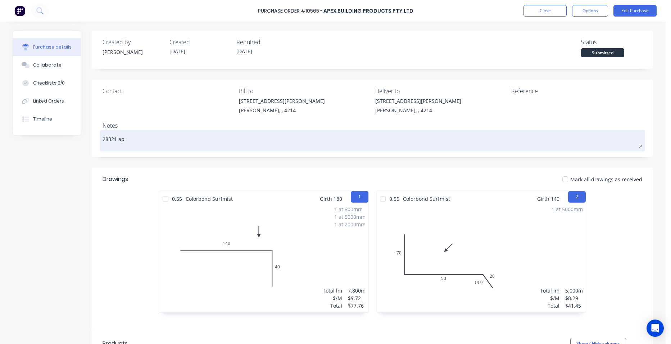
type textarea "x"
type textarea "28321 ape"
type textarea "x"
type textarea "28321 ap"
type textarea "x"
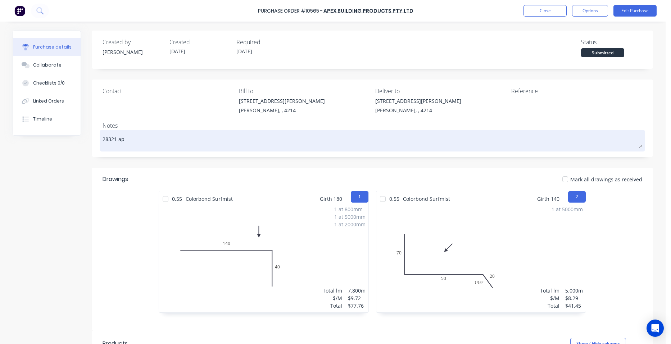
type textarea "28321 a"
type textarea "x"
type textarea "28321"
type textarea "x"
type textarea "28321"
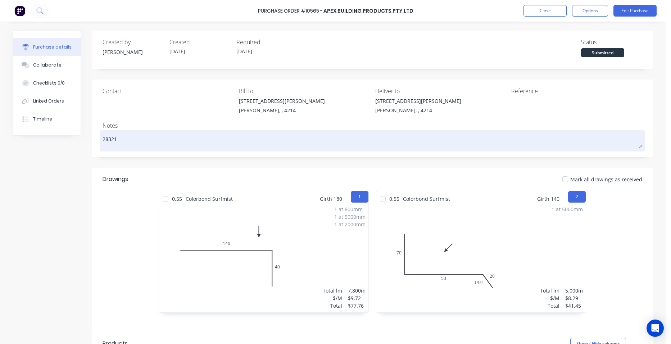
type textarea "x"
type textarea "2832"
type textarea "x"
type textarea "283"
type textarea "x"
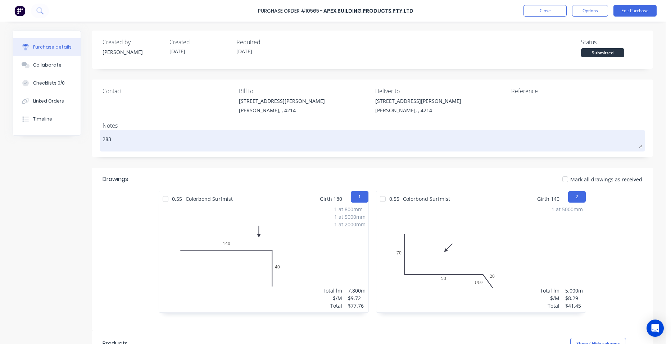
type textarea "28"
type textarea "x"
type textarea "2"
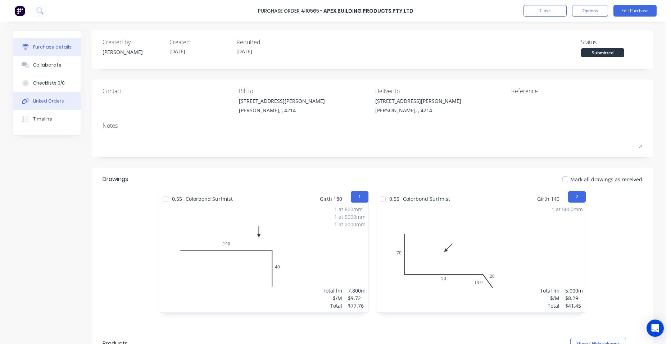
click at [49, 100] on div "Linked Orders" at bounding box center [48, 101] width 31 height 6
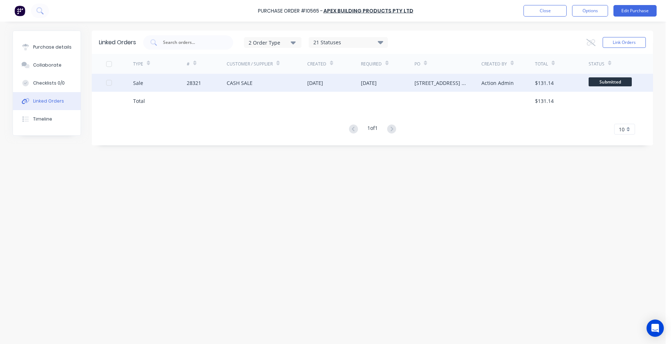
click at [259, 88] on div "CASH SALE" at bounding box center [267, 83] width 81 height 18
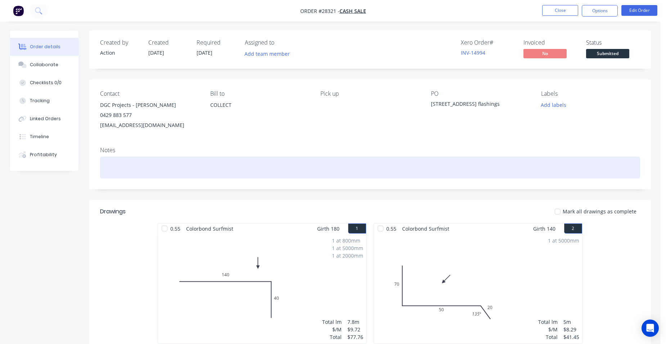
click at [143, 165] on div at bounding box center [370, 167] width 540 height 22
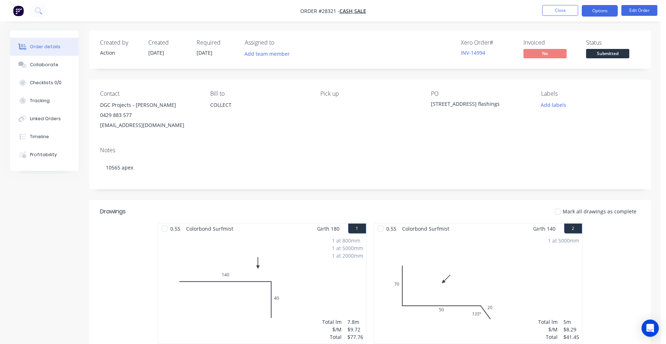
click at [596, 13] on button "Options" at bounding box center [599, 11] width 36 height 12
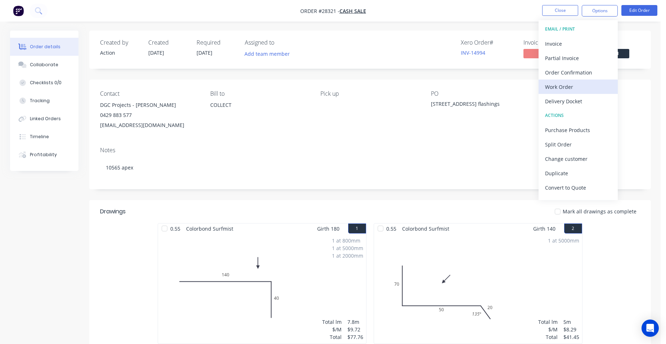
click at [567, 88] on div "Work Order" at bounding box center [578, 87] width 66 height 10
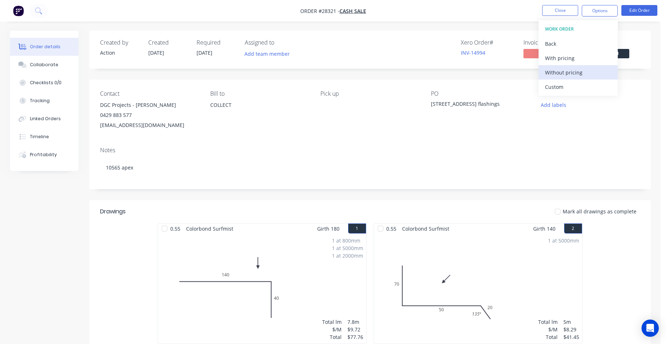
click at [585, 78] on button "Without pricing" at bounding box center [577, 72] width 79 height 14
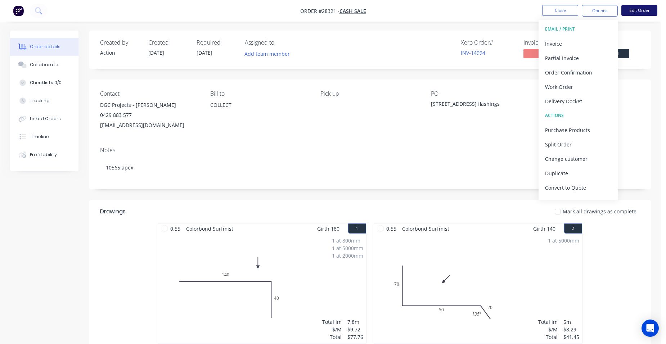
click at [646, 8] on button "Edit Order" at bounding box center [639, 10] width 36 height 11
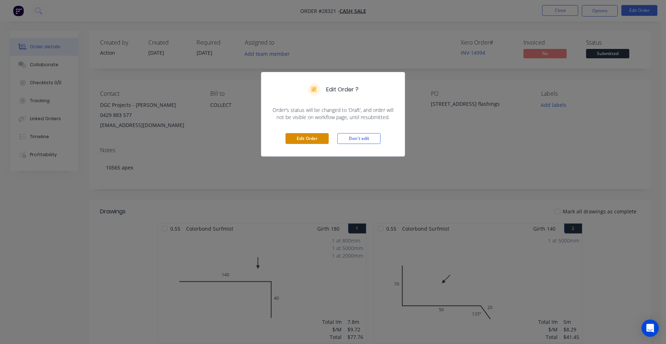
click at [305, 140] on button "Edit Order" at bounding box center [306, 138] width 43 height 11
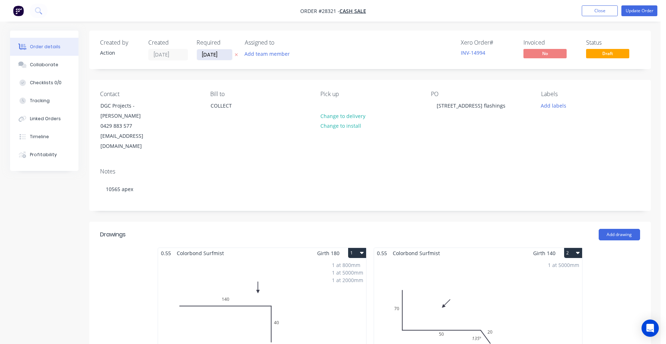
click at [215, 53] on input "[DATE]" at bounding box center [214, 54] width 35 height 11
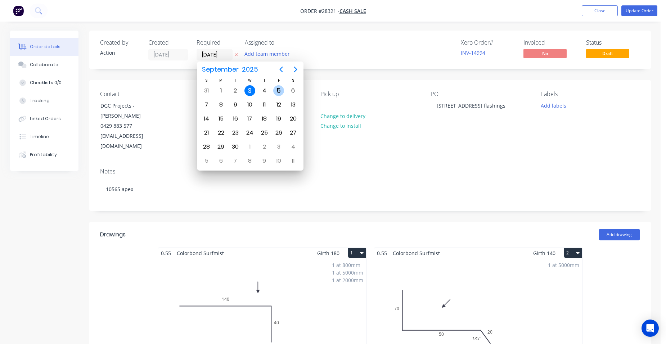
drag, startPoint x: 273, startPoint y: 87, endPoint x: 257, endPoint y: 100, distance: 21.0
click at [273, 87] on div "5" at bounding box center [278, 91] width 14 height 14
type input "05/09/25"
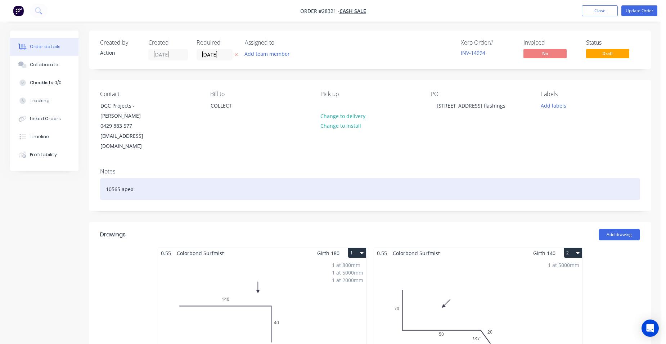
drag, startPoint x: 158, startPoint y: 174, endPoint x: 155, endPoint y: 154, distance: 20.0
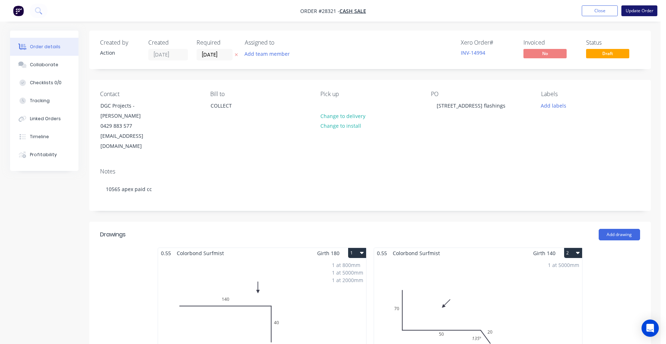
click at [641, 13] on button "Update Order" at bounding box center [639, 10] width 36 height 11
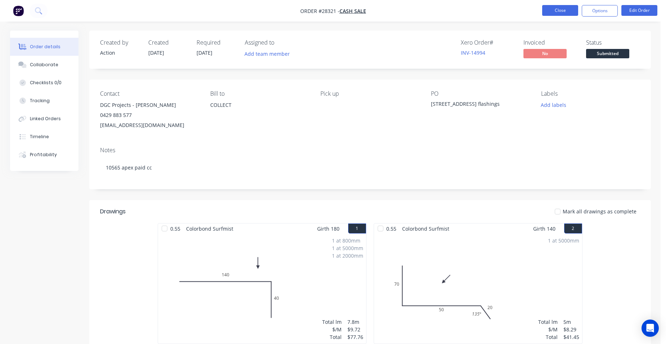
click at [560, 10] on button "Close" at bounding box center [560, 10] width 36 height 11
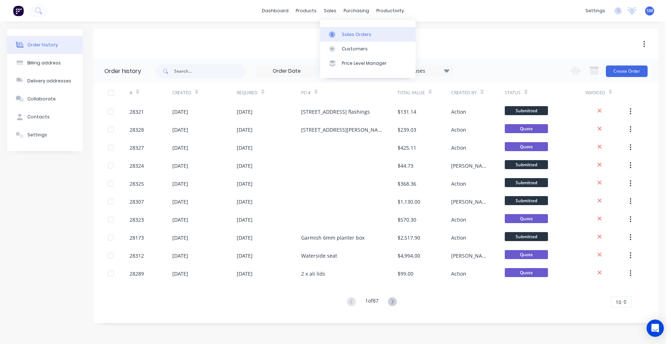
click at [345, 34] on div "Sales Orders" at bounding box center [356, 34] width 29 height 6
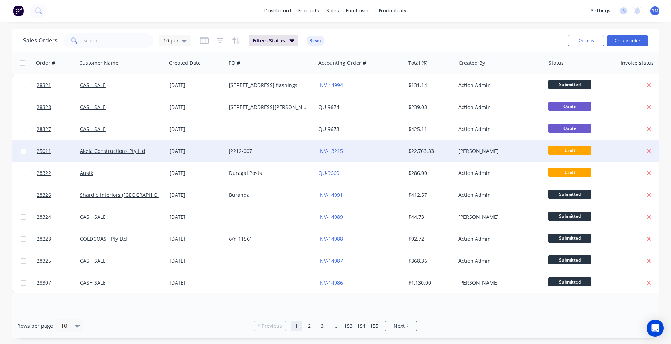
click at [373, 147] on div "INV-13215" at bounding box center [360, 151] width 90 height 22
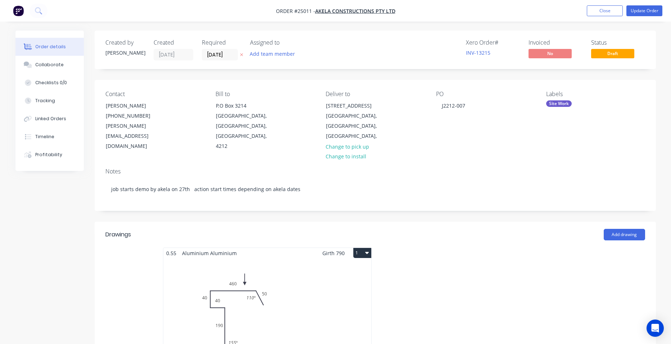
type input "$14,340.63"
type input "$2,200.00"
type input "$2,100.00"
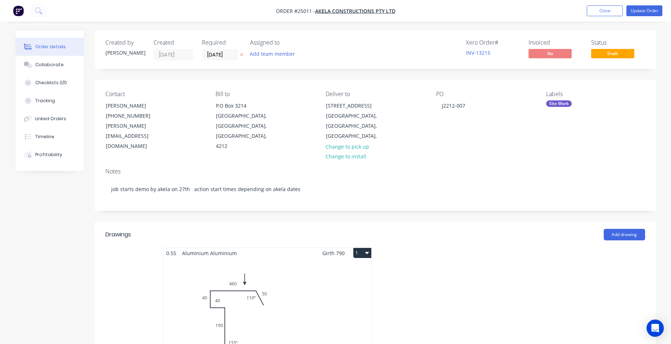
type input "$2,100.00"
type input "$2,053.31"
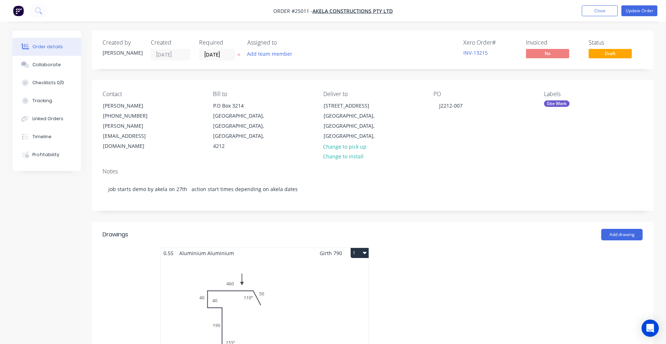
click at [286, 263] on div "Total lm $/M Total 0m $1.00 $0.00" at bounding box center [264, 313] width 208 height 110
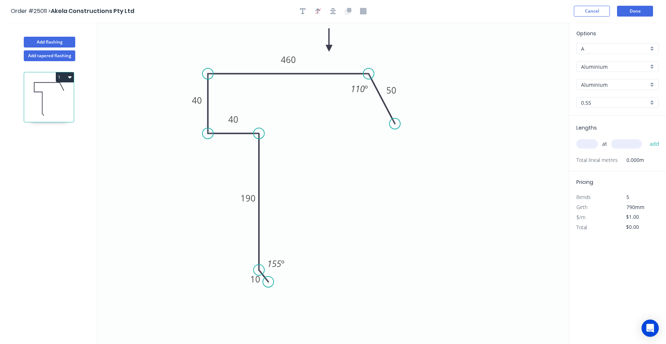
click at [653, 62] on div "Aluminium" at bounding box center [617, 66] width 82 height 11
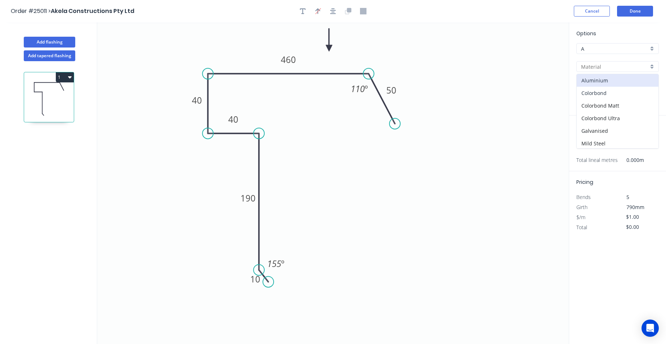
click at [615, 90] on div "Colorbond" at bounding box center [617, 93] width 82 height 13
type input "Colorbond"
type input "Basalt"
type input "$32.79"
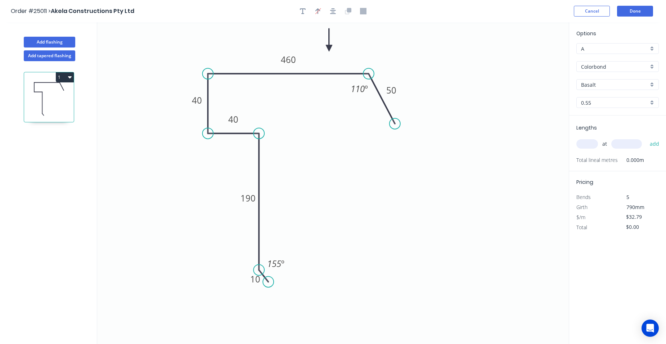
click at [650, 84] on div "Basalt" at bounding box center [617, 84] width 82 height 11
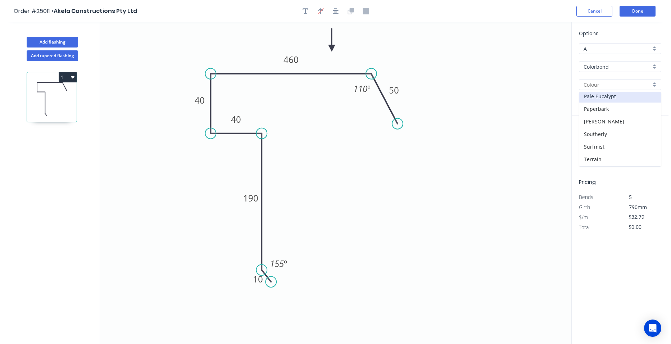
scroll to position [252, 0]
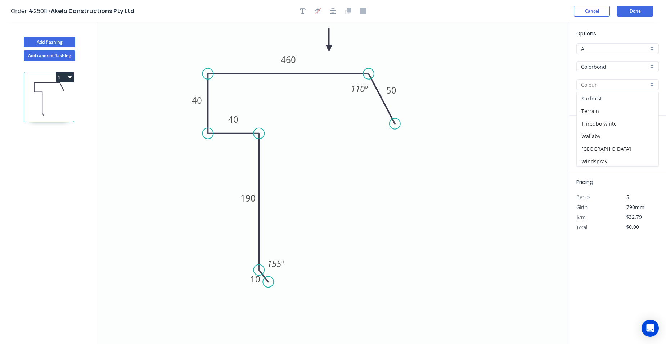
click at [612, 100] on div "Surfmist" at bounding box center [617, 98] width 82 height 13
type input "Surfmist"
click at [629, 11] on button "Done" at bounding box center [635, 11] width 36 height 11
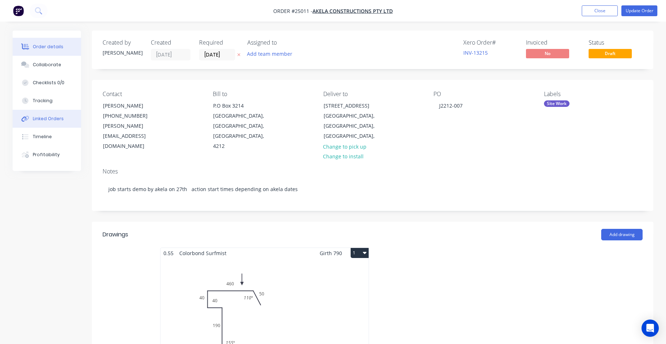
click at [55, 121] on div "Linked Orders" at bounding box center [48, 118] width 31 height 6
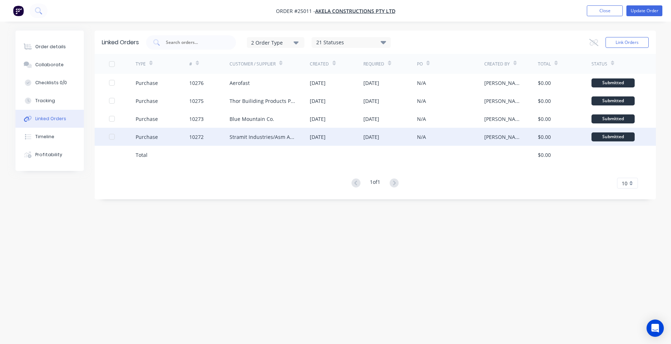
click at [263, 131] on div "Stramit Industries/Asm Acc 31105" at bounding box center [270, 137] width 81 height 18
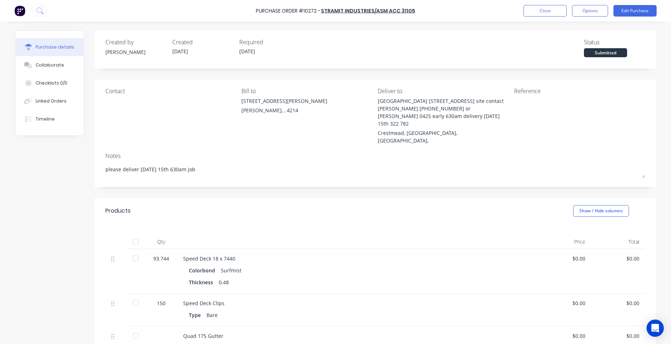
type textarea "x"
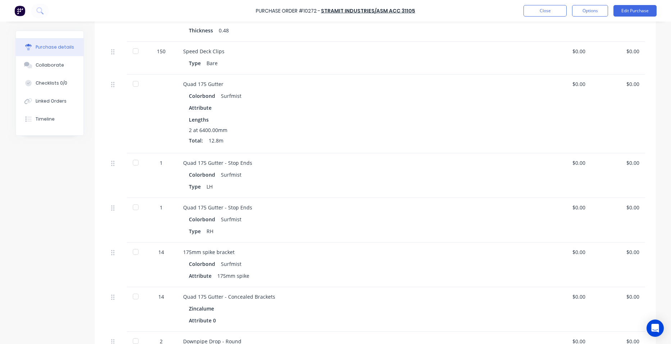
scroll to position [288, 0]
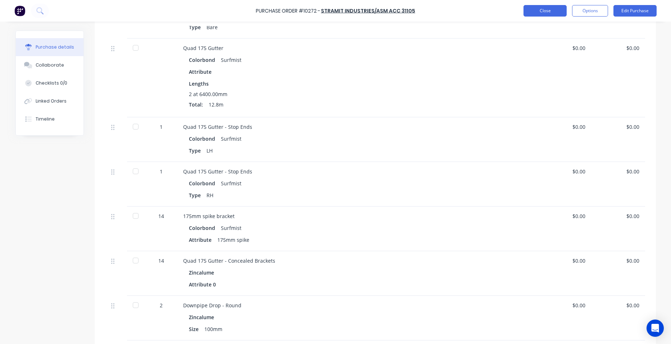
click at [544, 10] on button "Close" at bounding box center [544, 11] width 43 height 12
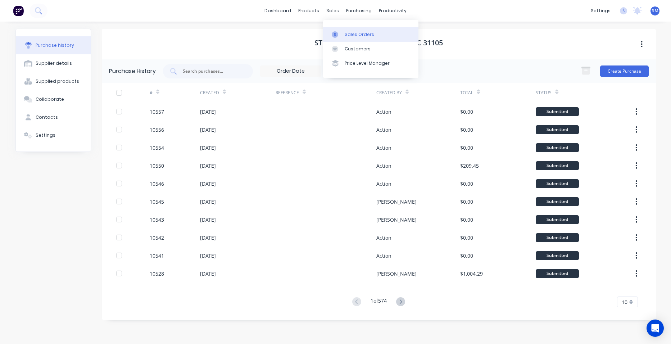
click at [349, 32] on div "Sales Orders" at bounding box center [359, 34] width 29 height 6
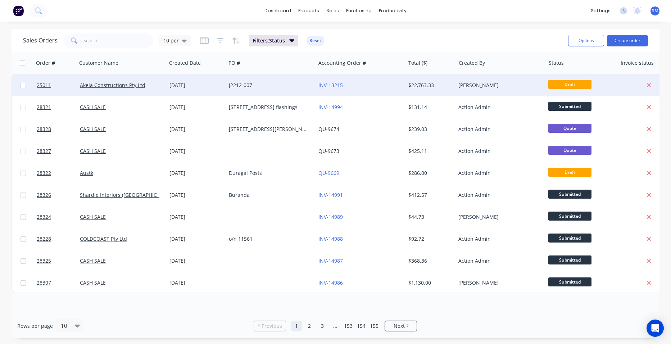
click at [385, 89] on div "INV-13215" at bounding box center [360, 85] width 90 height 22
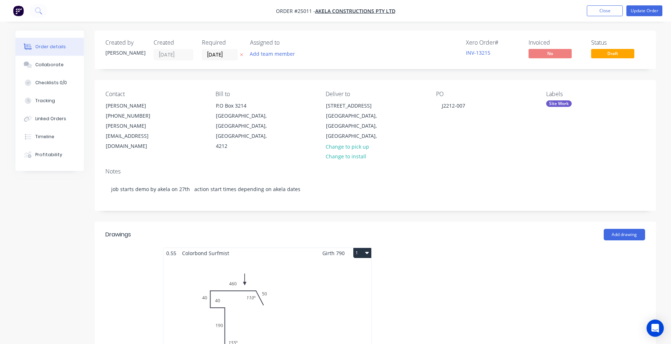
type input "$14,340.63"
type input "$2,200.00"
type input "$2,100.00"
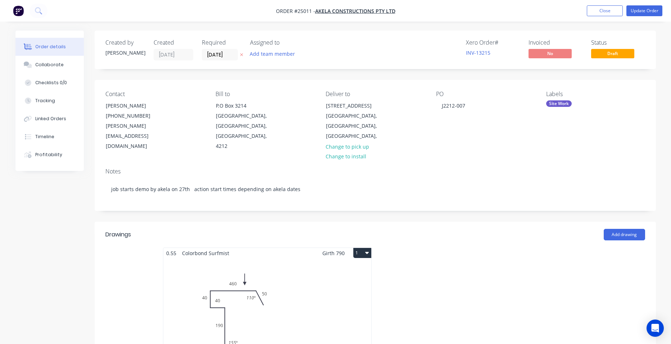
type input "$2,100.00"
type input "$2,053.31"
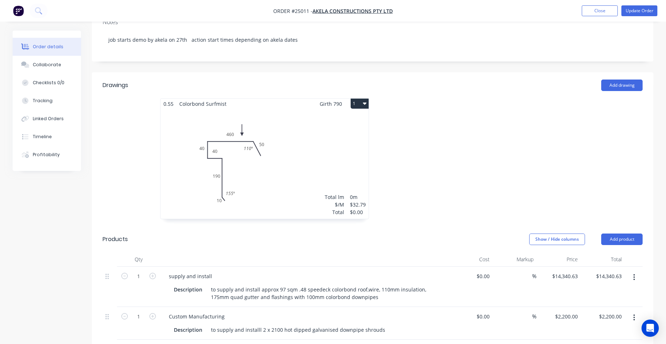
scroll to position [180, 0]
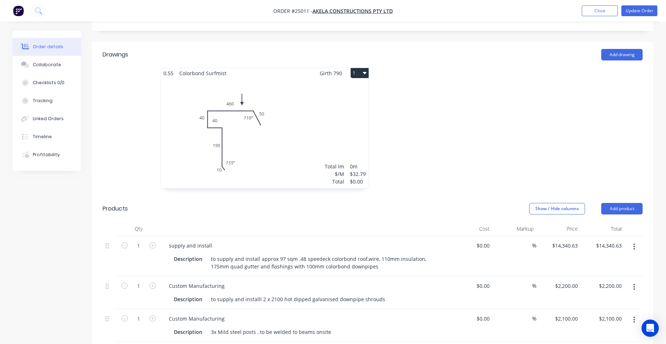
click at [328, 98] on div "Total lm $/M Total 0m $32.79 $0.00" at bounding box center [264, 133] width 208 height 110
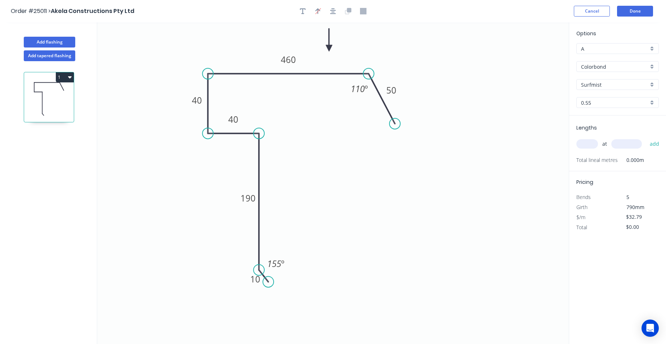
click at [580, 147] on input "text" at bounding box center [587, 143] width 22 height 9
type input "1"
type input "7700"
click at [646, 138] on button "add" at bounding box center [654, 144] width 17 height 12
click at [63, 73] on button "1" at bounding box center [65, 77] width 18 height 10
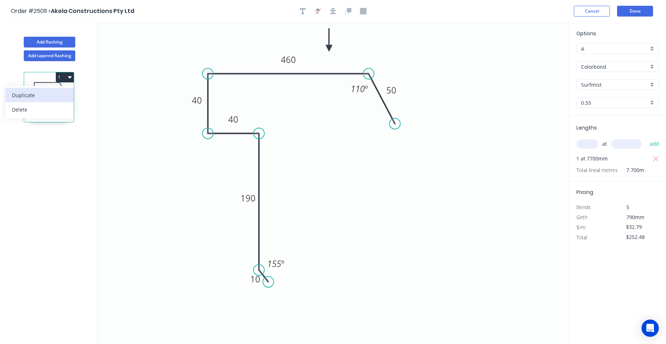
click at [50, 96] on div "Duplicate" at bounding box center [39, 95] width 55 height 10
type input "$0.00"
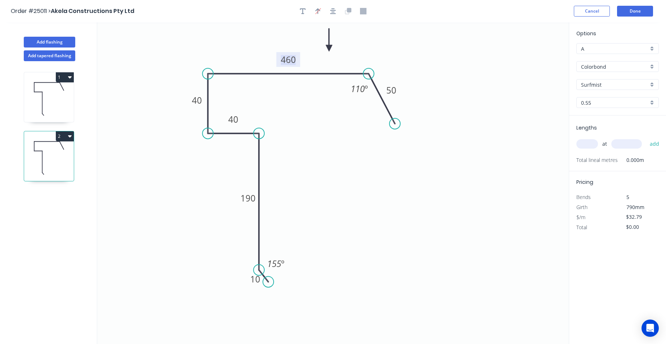
click at [294, 60] on tspan "460" at bounding box center [288, 60] width 15 height 12
click at [587, 144] on input "text" at bounding box center [587, 143] width 22 height 9
type input "1"
type input "7700"
click at [646, 138] on button "add" at bounding box center [654, 144] width 17 height 12
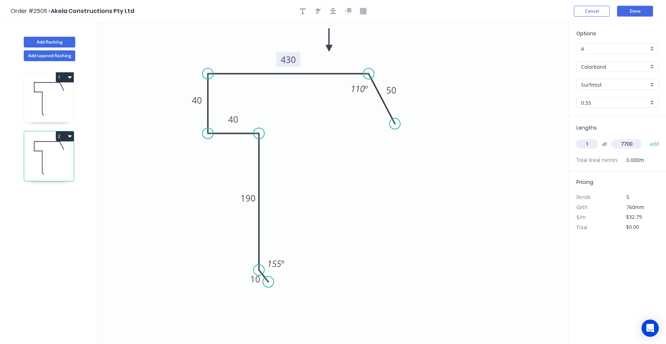
type input "$252.48"
click at [58, 39] on button "Add flashing" at bounding box center [49, 42] width 51 height 11
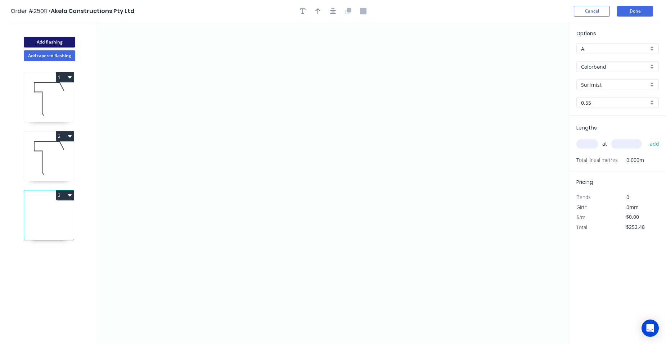
type input "$0.00"
drag, startPoint x: 248, startPoint y: 70, endPoint x: 245, endPoint y: 146, distance: 75.6
click at [245, 146] on icon "0" at bounding box center [332, 183] width 471 height 322
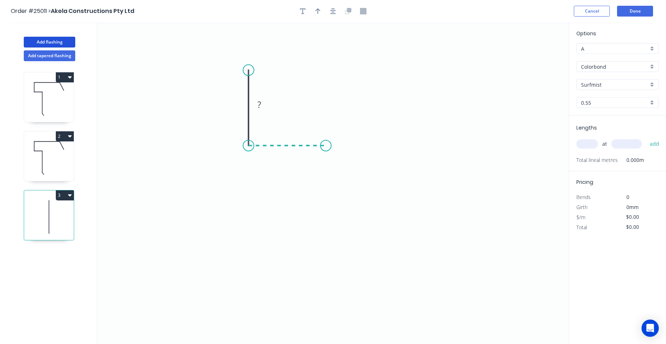
click at [326, 150] on icon "0 ?" at bounding box center [332, 183] width 471 height 322
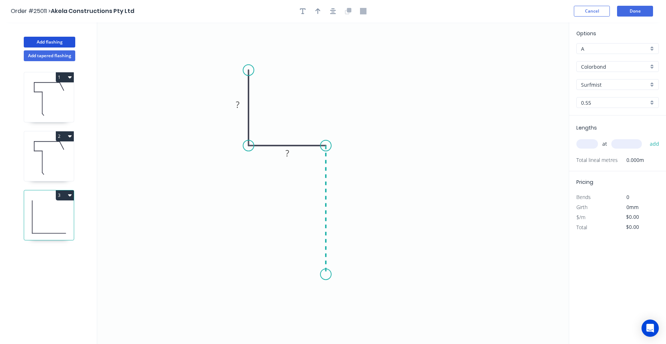
click at [319, 274] on icon "0 ? ?" at bounding box center [332, 183] width 471 height 322
click at [334, 290] on icon "0 ? ? ?" at bounding box center [332, 183] width 471 height 322
click at [334, 290] on circle at bounding box center [334, 289] width 11 height 11
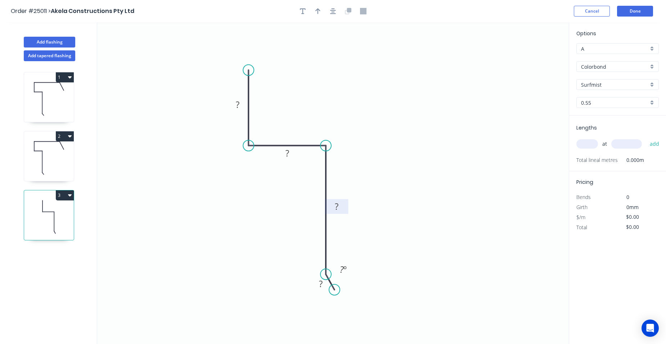
click at [337, 206] on tspan "?" at bounding box center [337, 206] width 4 height 12
click at [322, 284] on tspan "?" at bounding box center [321, 284] width 4 height 12
click at [344, 270] on tspan "º" at bounding box center [344, 269] width 3 height 12
click at [636, 12] on button "Done" at bounding box center [635, 11] width 36 height 11
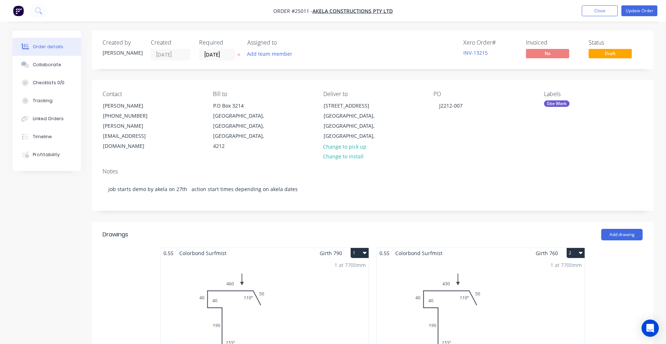
drag, startPoint x: 593, startPoint y: 13, endPoint x: 557, endPoint y: 29, distance: 40.0
click at [593, 13] on button "Close" at bounding box center [599, 10] width 36 height 11
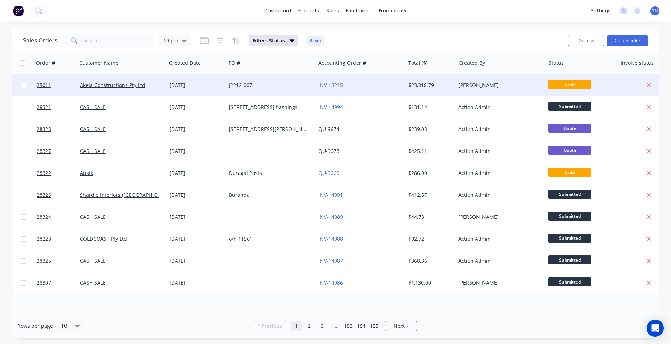
click at [371, 88] on div "INV-13215" at bounding box center [358, 85] width 80 height 7
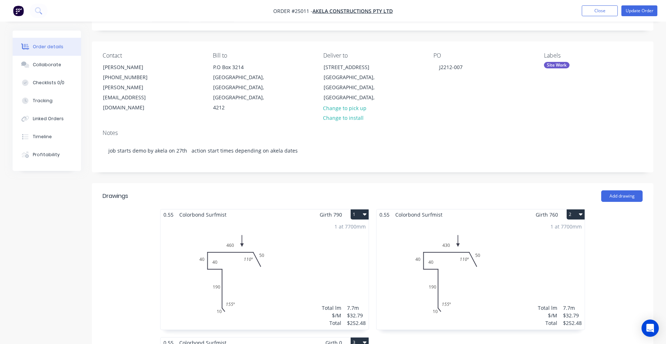
scroll to position [144, 0]
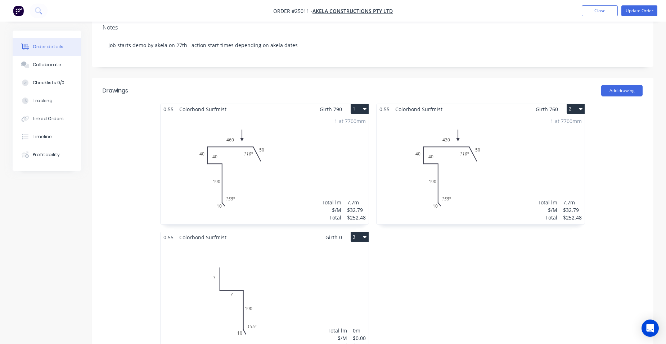
click at [298, 254] on div "Total lm $/M Total 0m $0.00 $0.00" at bounding box center [264, 297] width 208 height 110
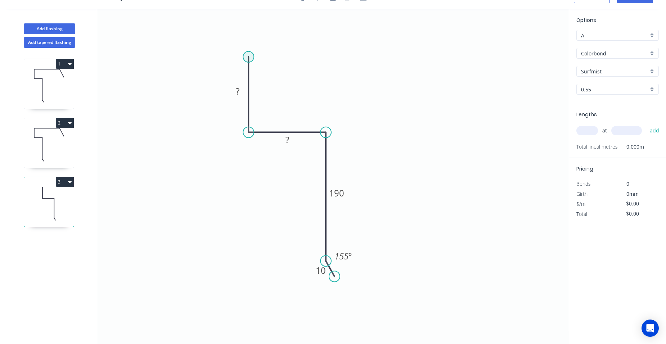
click at [251, 51] on icon "0 ? ? 190 10 155 º" at bounding box center [332, 170] width 471 height 322
click at [251, 55] on circle at bounding box center [248, 56] width 11 height 11
click at [481, 80] on icon "0 ? ? 190 10 155 º" at bounding box center [332, 170] width 471 height 322
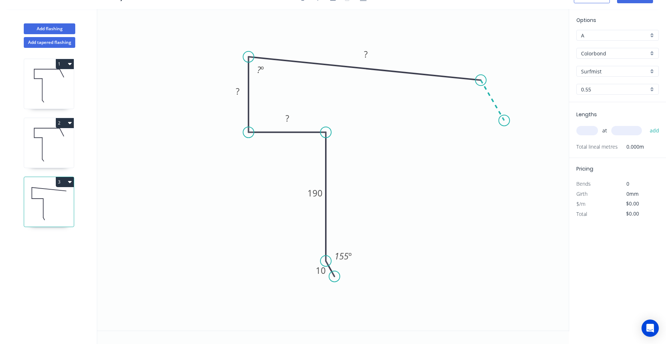
click at [504, 121] on icon "0 10 190 ? ? ? ? º 155 º" at bounding box center [332, 170] width 471 height 322
click at [504, 121] on circle at bounding box center [503, 120] width 11 height 11
click at [503, 92] on tspan "?" at bounding box center [502, 92] width 4 height 12
click at [367, 50] on tspan "?" at bounding box center [366, 54] width 4 height 12
click at [266, 71] on rect at bounding box center [260, 70] width 14 height 10
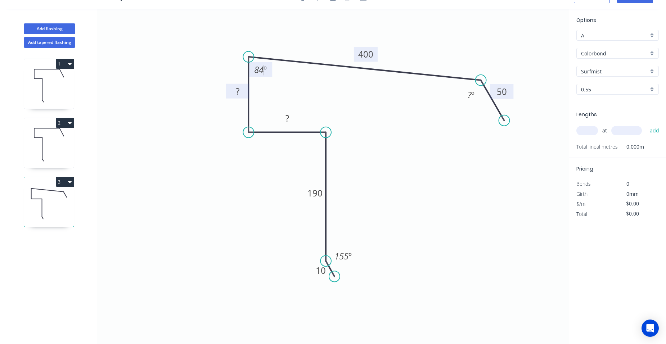
click at [241, 93] on rect at bounding box center [237, 92] width 14 height 10
click at [289, 115] on rect at bounding box center [287, 119] width 14 height 10
type input "$27.71"
click at [471, 95] on tspan "º" at bounding box center [472, 95] width 3 height 12
click at [414, 143] on icon "0 10 190 40 40 400 50 84 º 155 º 110 º" at bounding box center [332, 170] width 471 height 322
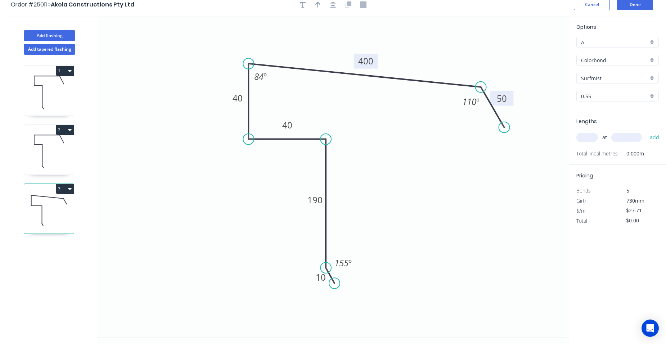
scroll to position [0, 0]
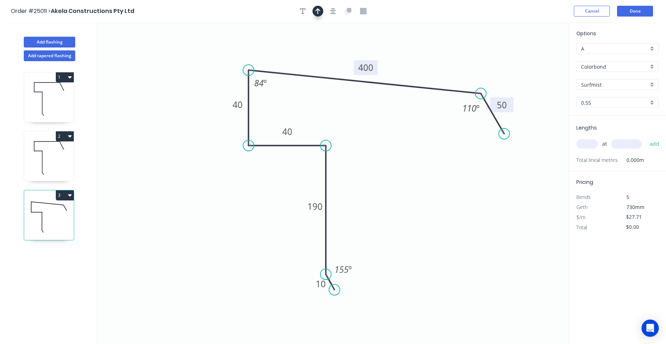
click at [320, 9] on button "button" at bounding box center [317, 11] width 11 height 11
drag, startPoint x: 532, startPoint y: 57, endPoint x: 437, endPoint y: 72, distance: 95.5
click at [437, 72] on icon at bounding box center [437, 64] width 6 height 23
click at [582, 145] on input "text" at bounding box center [587, 143] width 22 height 9
type input "2"
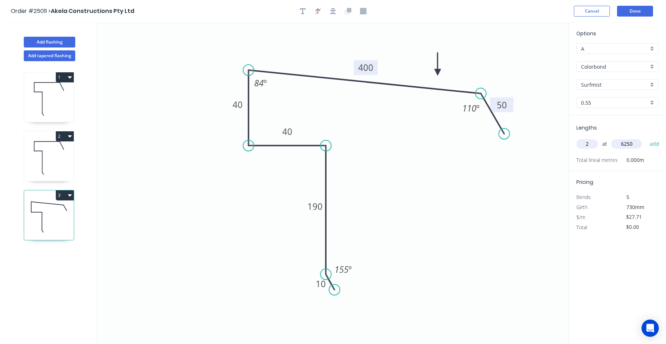
type input "6250"
click at [646, 138] on button "add" at bounding box center [654, 144] width 17 height 12
type input "$346.38"
click at [316, 206] on tspan "190" at bounding box center [314, 206] width 15 height 12
drag, startPoint x: 48, startPoint y: 147, endPoint x: 61, endPoint y: 151, distance: 13.9
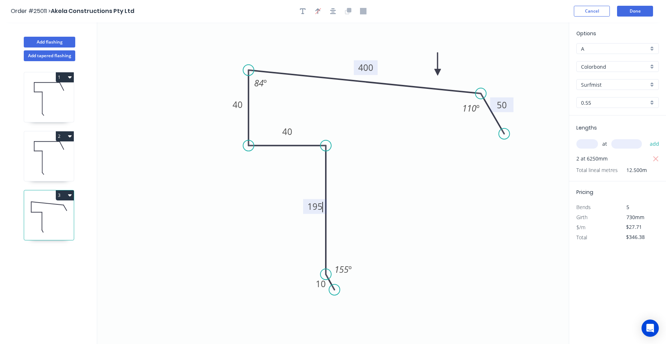
click at [49, 147] on icon at bounding box center [49, 158] width 50 height 46
type input "$32.79"
type input "$252.48"
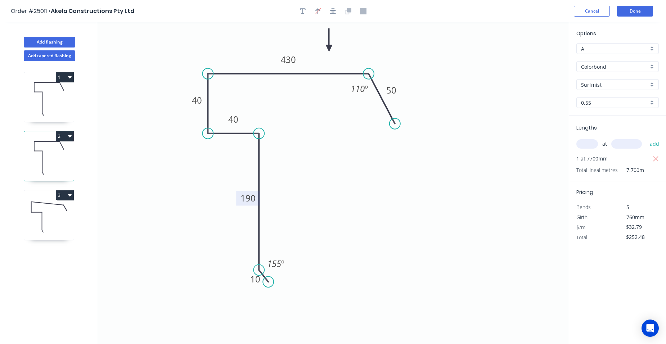
click at [249, 200] on tspan "190" at bounding box center [247, 198] width 15 height 12
click at [63, 95] on icon at bounding box center [49, 99] width 50 height 46
click at [255, 198] on tspan "190" at bounding box center [247, 198] width 15 height 12
click at [291, 163] on icon "0 10 195 40 40 460 50 110 º 155 º" at bounding box center [332, 183] width 471 height 322
click at [56, 221] on icon at bounding box center [49, 217] width 50 height 46
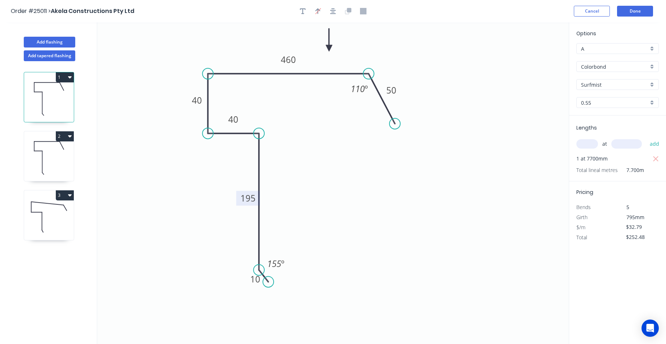
type input "$27.71"
type input "$346.38"
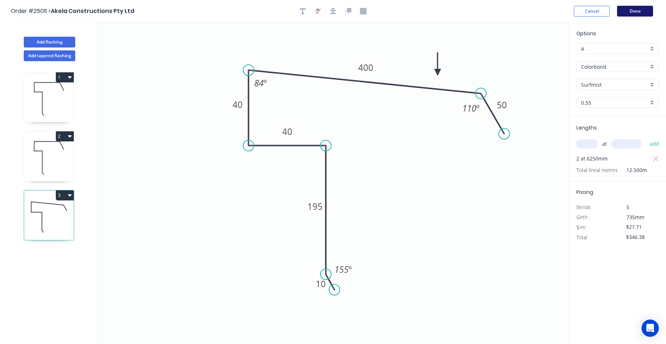
click at [635, 12] on button "Done" at bounding box center [635, 11] width 36 height 11
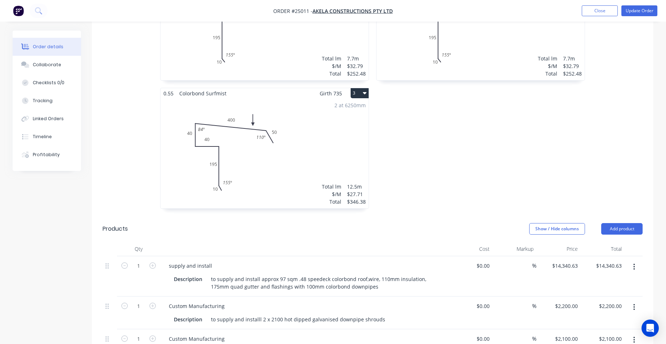
scroll to position [360, 0]
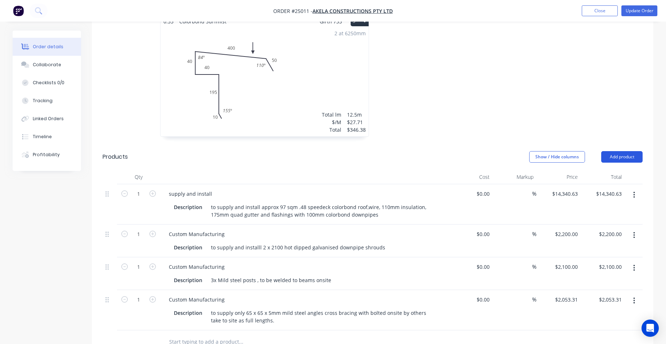
click at [627, 151] on button "Add product" at bounding box center [621, 157] width 41 height 12
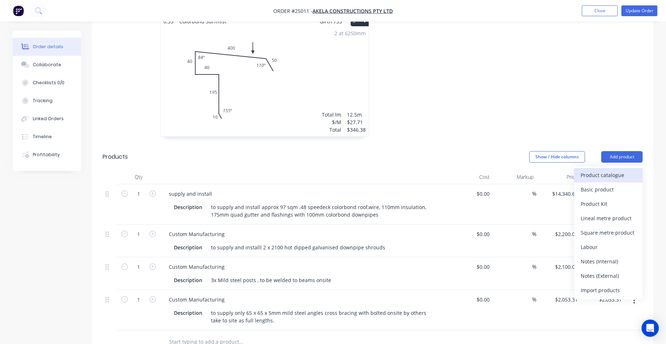
click at [601, 170] on div "Product catalogue" at bounding box center [607, 175] width 55 height 10
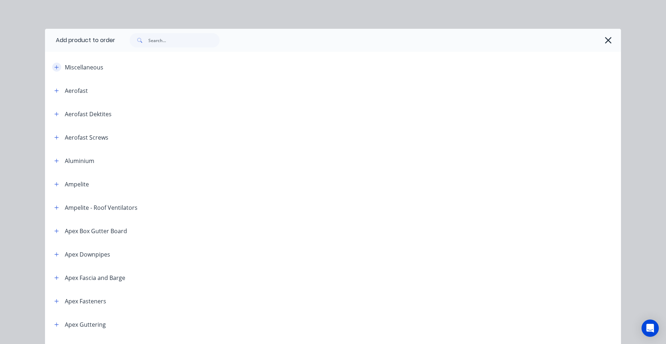
click at [55, 67] on icon "button" at bounding box center [57, 67] width 4 height 4
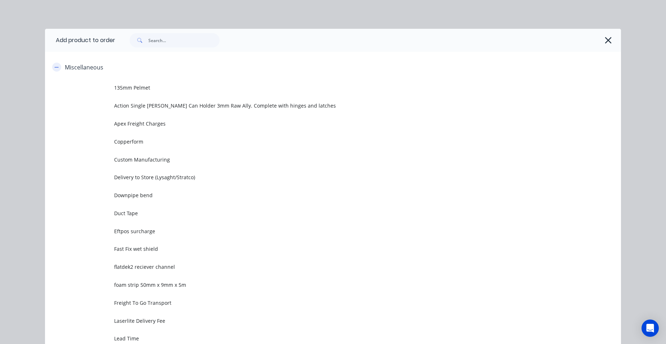
click at [55, 67] on icon "button" at bounding box center [57, 67] width 4 height 0
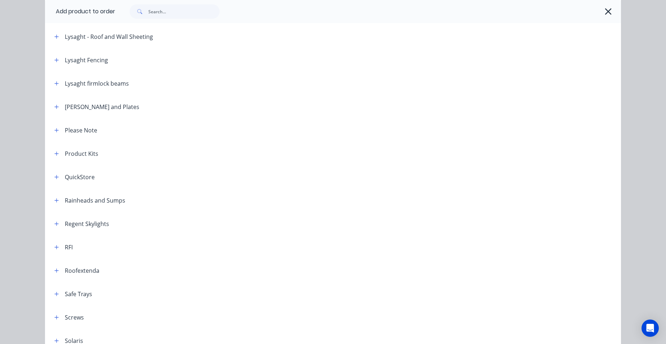
scroll to position [899, 0]
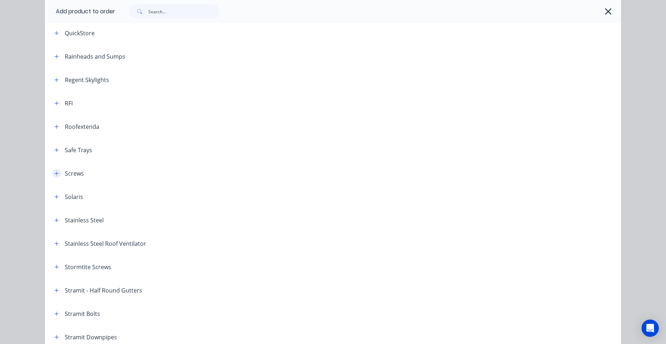
click at [55, 172] on icon "button" at bounding box center [56, 173] width 4 height 5
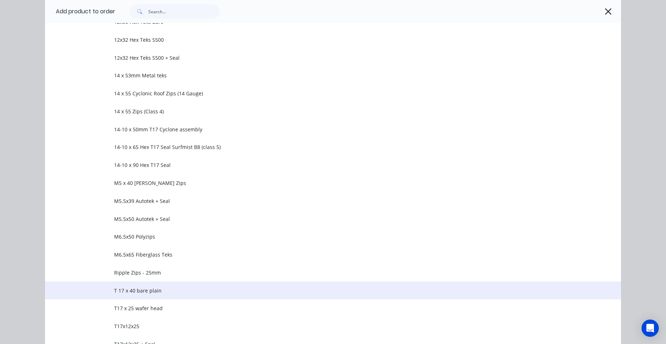
scroll to position [1331, 0]
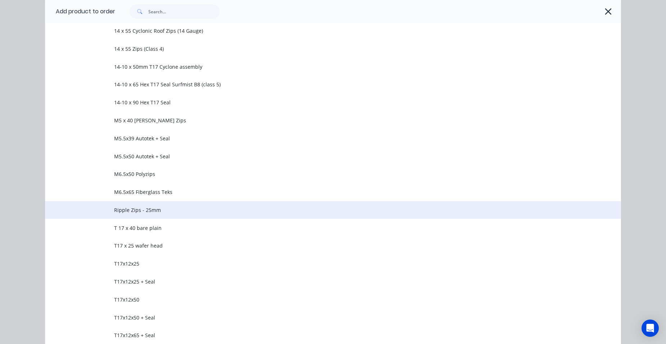
click at [164, 212] on span "Ripple Zips - 25mm" at bounding box center [316, 210] width 405 height 8
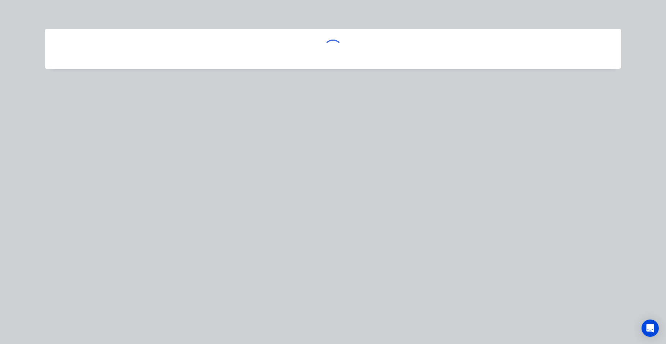
scroll to position [0, 0]
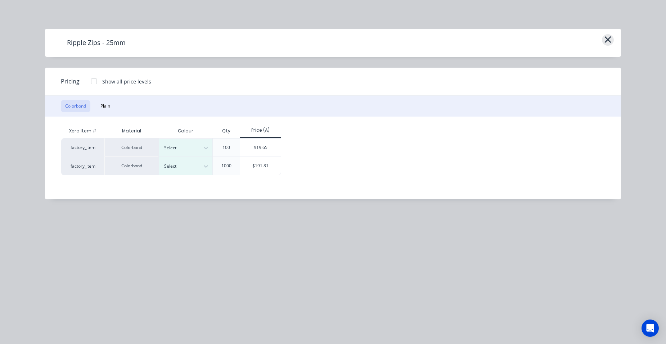
click at [609, 36] on icon "button" at bounding box center [608, 40] width 8 height 10
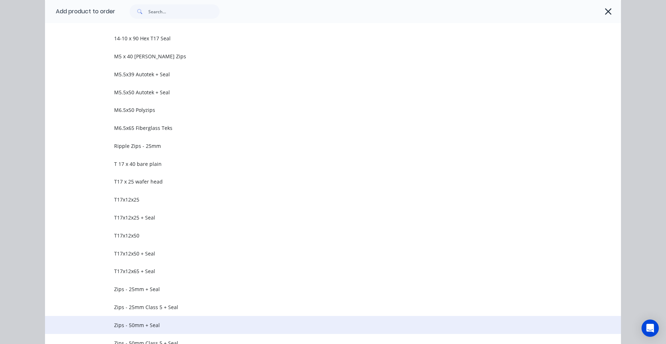
scroll to position [1457, 0]
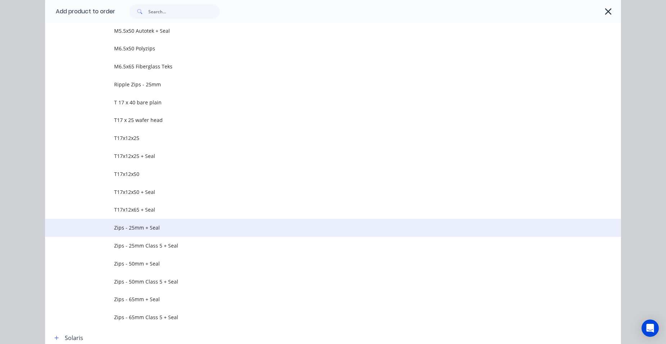
click at [163, 226] on span "Zips - 25mm + Seal" at bounding box center [316, 228] width 405 height 8
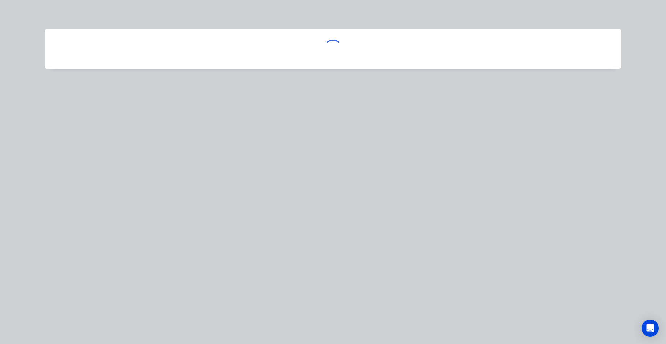
scroll to position [0, 0]
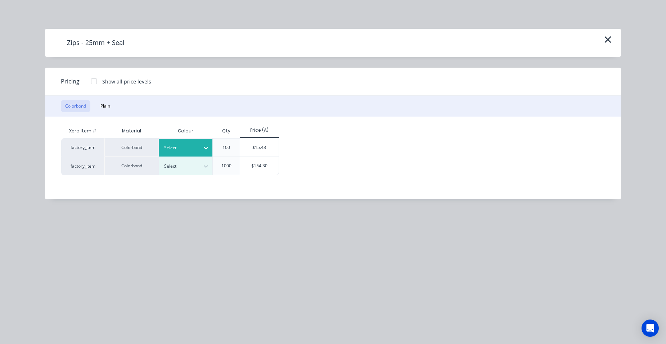
click at [172, 150] on div at bounding box center [180, 148] width 32 height 8
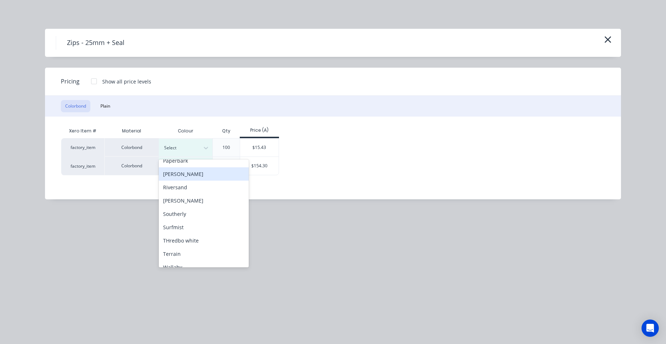
scroll to position [321, 0]
click at [187, 167] on div "Surfmist" at bounding box center [204, 165] width 90 height 13
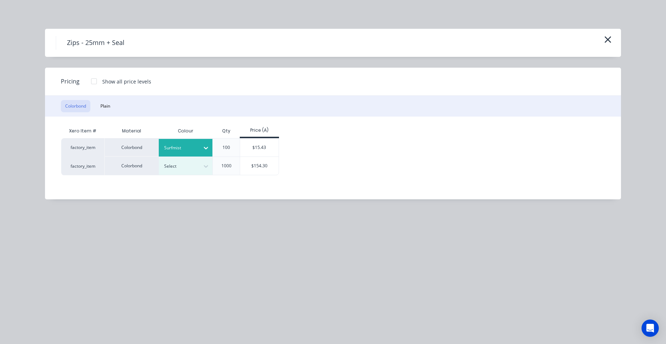
drag, startPoint x: 255, startPoint y: 147, endPoint x: 233, endPoint y: 170, distance: 31.8
click at [255, 147] on div "$15.43" at bounding box center [259, 147] width 38 height 18
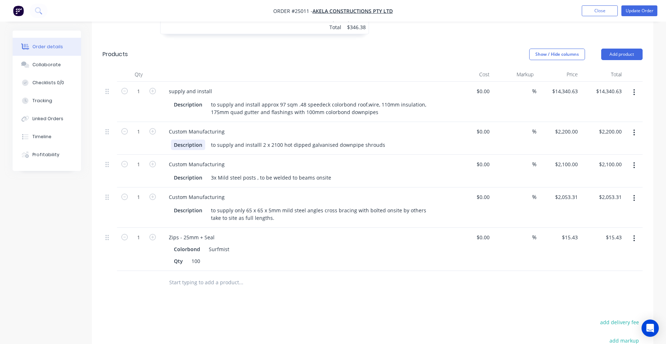
scroll to position [504, 0]
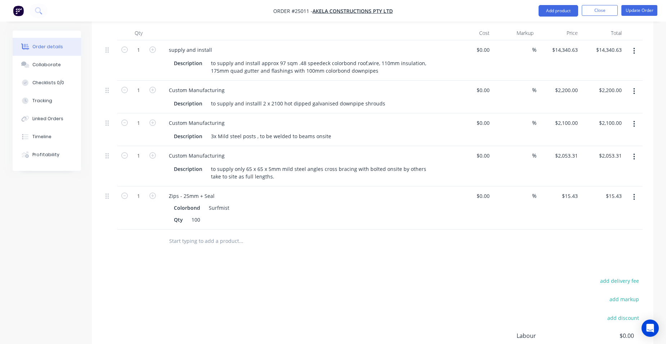
drag, startPoint x: 153, startPoint y: 185, endPoint x: 169, endPoint y: 177, distance: 18.3
click at [153, 192] on icon "button" at bounding box center [152, 195] width 6 height 6
type input "2"
type input "$30.86"
click at [544, 9] on button "Add product" at bounding box center [558, 11] width 40 height 12
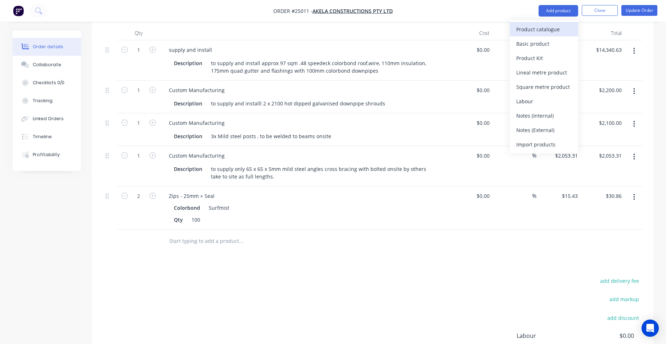
click at [550, 28] on div "Product catalogue" at bounding box center [543, 29] width 55 height 10
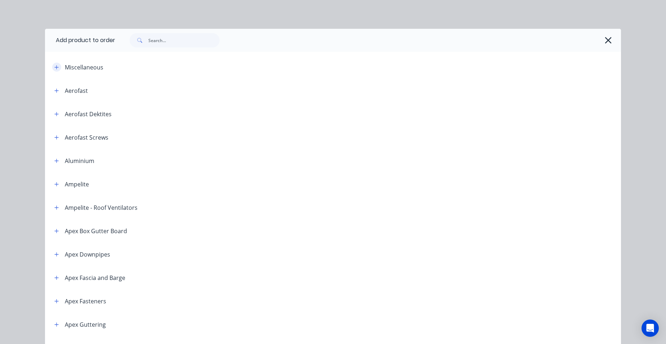
click at [56, 67] on icon "button" at bounding box center [56, 67] width 4 height 5
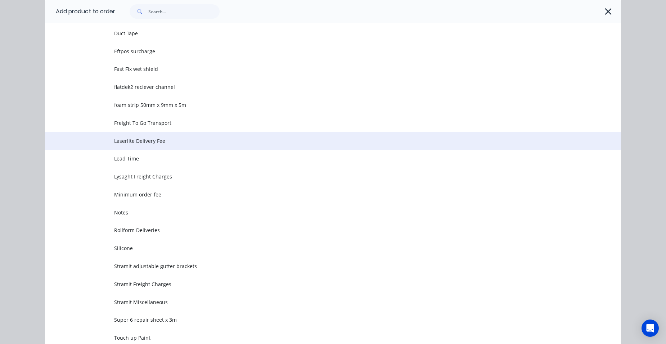
scroll to position [324, 0]
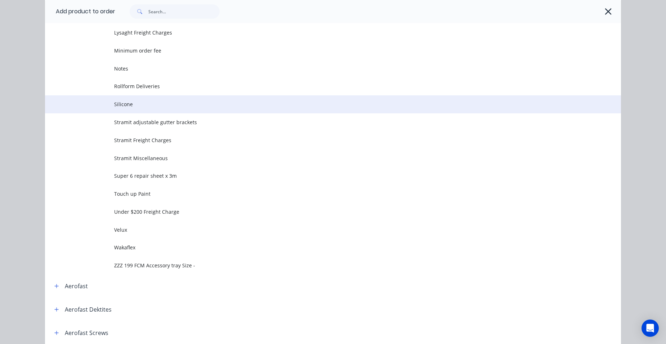
click at [145, 102] on span "Silicone" at bounding box center [316, 104] width 405 height 8
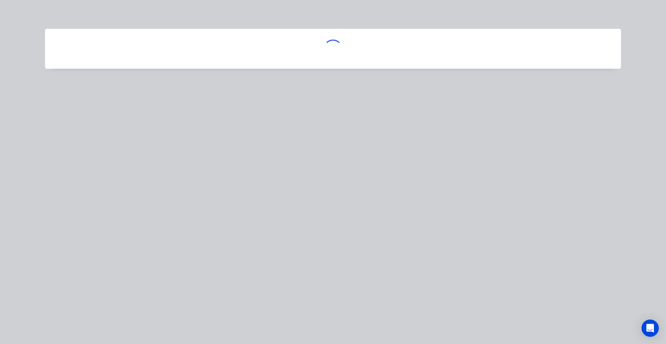
scroll to position [0, 0]
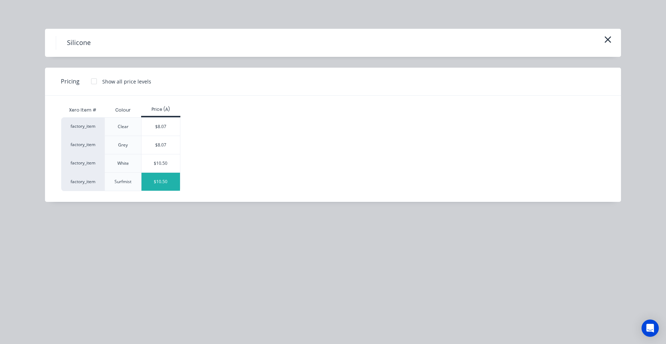
click at [162, 180] on div "$10.50" at bounding box center [160, 182] width 38 height 18
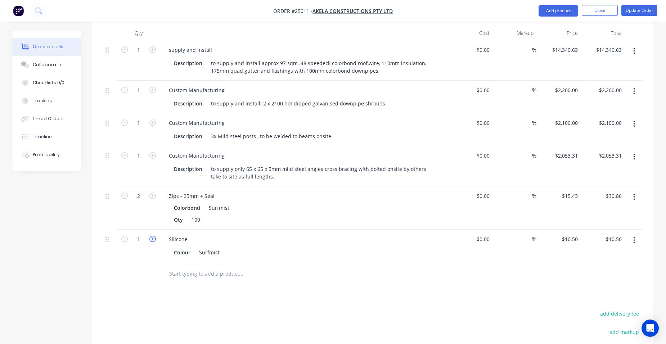
click at [151, 236] on icon "button" at bounding box center [152, 239] width 6 height 6
type input "2"
type input "$21.00"
click at [633, 12] on button "Update Order" at bounding box center [639, 10] width 36 height 11
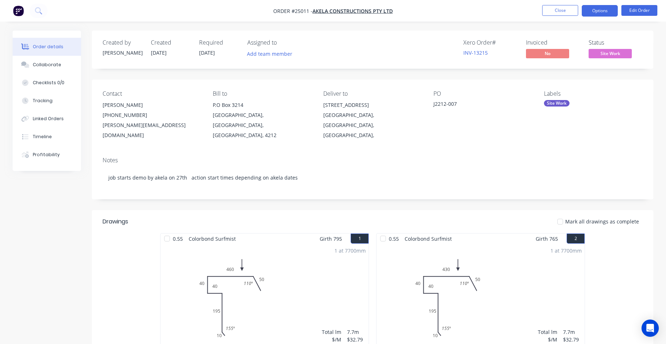
click at [606, 13] on button "Options" at bounding box center [599, 11] width 36 height 12
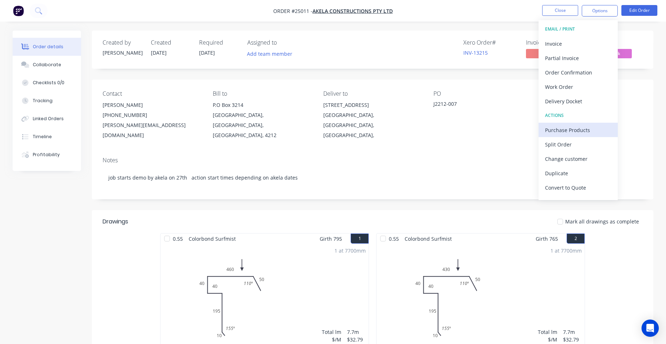
click at [596, 131] on div "Purchase Products" at bounding box center [578, 130] width 66 height 10
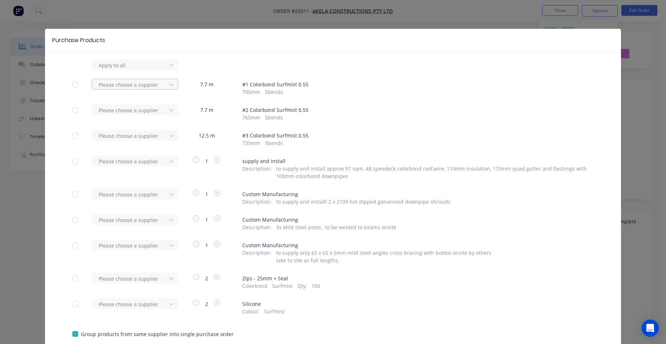
click at [144, 70] on div at bounding box center [130, 65] width 65 height 9
type input "stramit"
click at [98, 122] on div "Stramit Industries/Asm Acc 31105" at bounding box center [135, 114] width 86 height 21
click at [110, 70] on div at bounding box center [130, 65] width 65 height 9
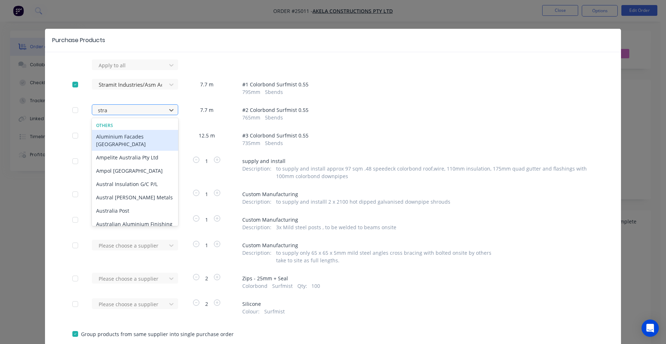
type input "[PERSON_NAME]"
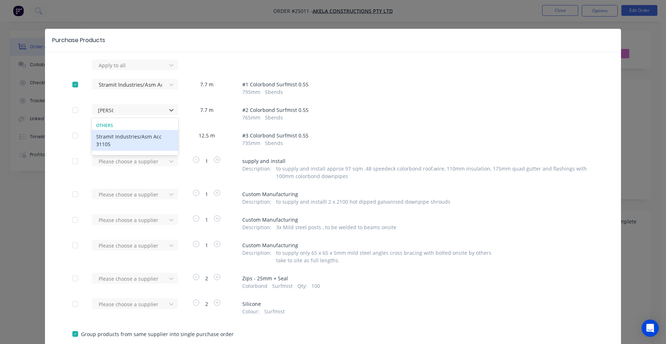
click at [118, 137] on div "Stramit Industries/Asm Acc 31105" at bounding box center [135, 140] width 86 height 21
click at [118, 70] on div at bounding box center [130, 65] width 65 height 9
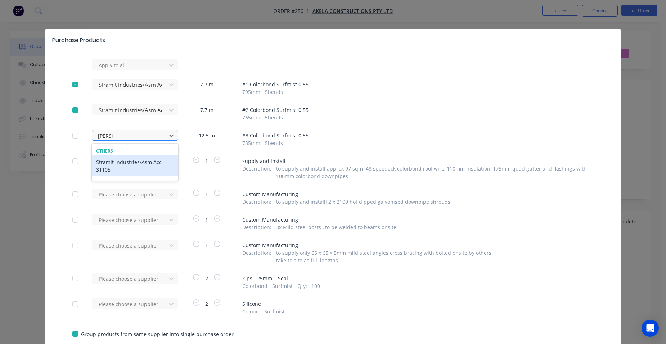
type input "strami"
click at [104, 166] on div "Stramit Industries/Asm Acc 31105" at bounding box center [135, 165] width 86 height 21
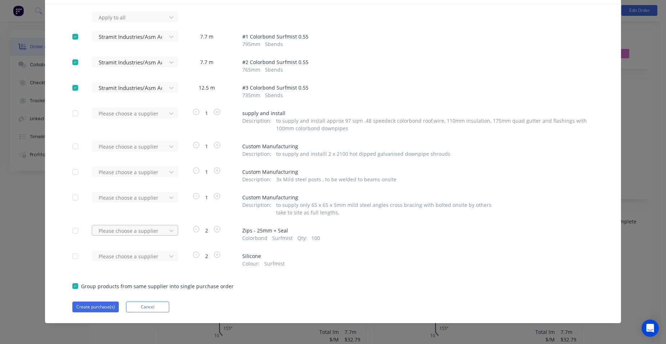
click at [118, 22] on div at bounding box center [130, 17] width 65 height 9
type input "stra"
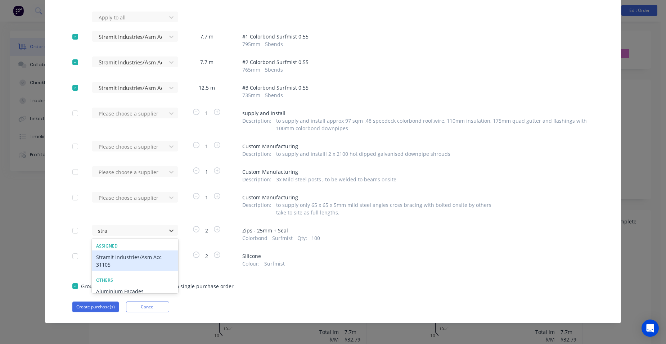
click at [109, 258] on div "Stramit Industries/Asm Acc 31105" at bounding box center [135, 260] width 86 height 21
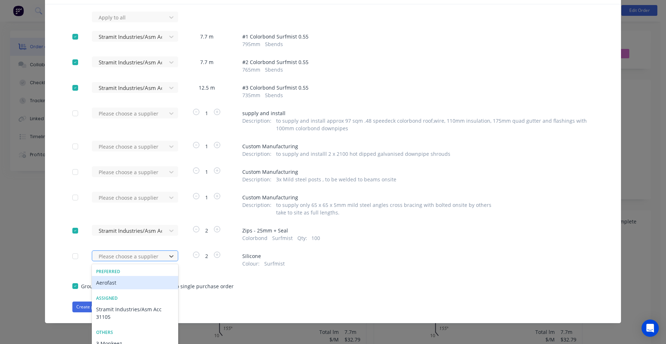
click at [115, 22] on div "617 results available. Use Up and Down to choose options, press Enter to select…" at bounding box center [131, 17] width 79 height 11
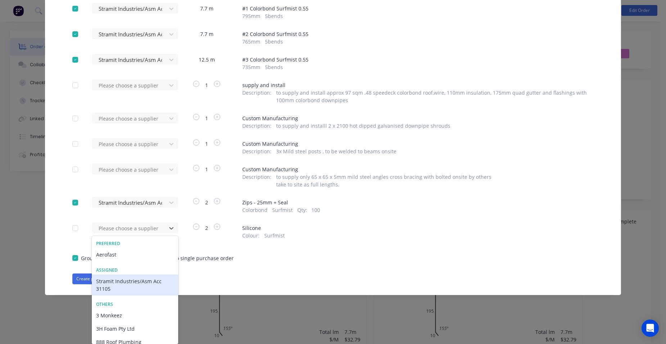
click at [112, 288] on div "Stramit Industries/Asm Acc 31105" at bounding box center [135, 284] width 86 height 21
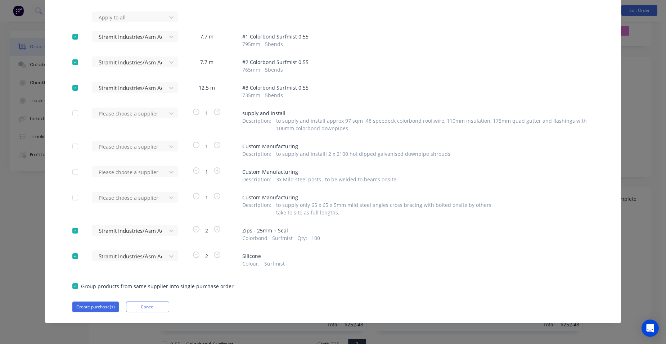
scroll to position [108, 0]
click at [83, 304] on button "Create purchase(s)" at bounding box center [95, 306] width 46 height 11
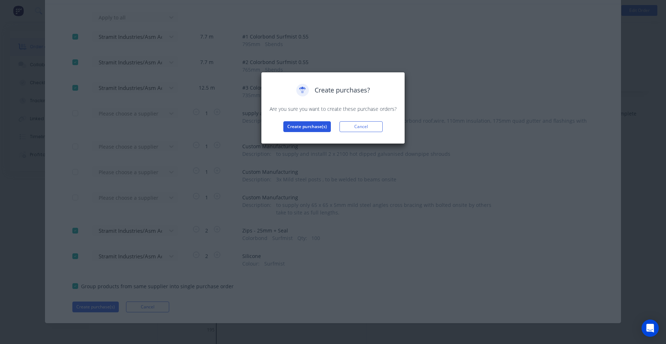
click at [318, 126] on button "Create purchase(s)" at bounding box center [306, 126] width 47 height 11
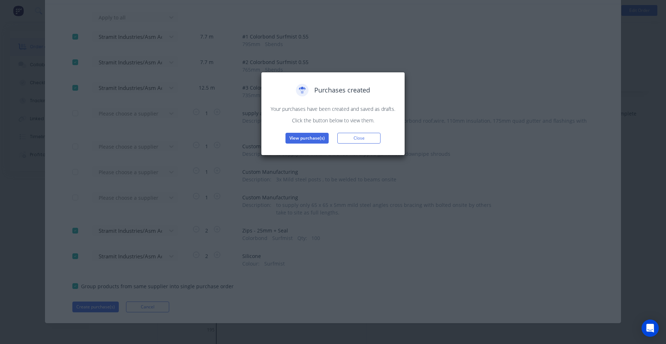
click at [315, 137] on button "View purchase(s)" at bounding box center [306, 138] width 43 height 11
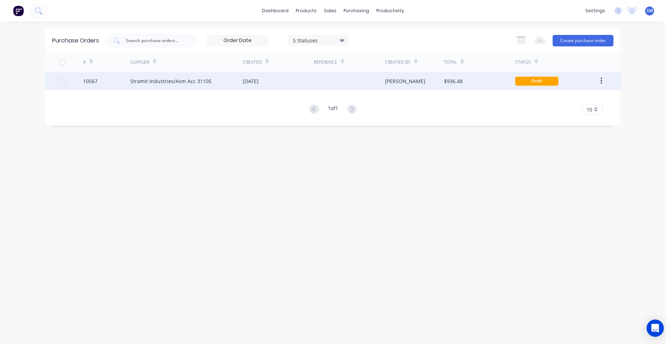
click at [318, 85] on div at bounding box center [349, 81] width 71 height 18
